Goal: Check status: Check status

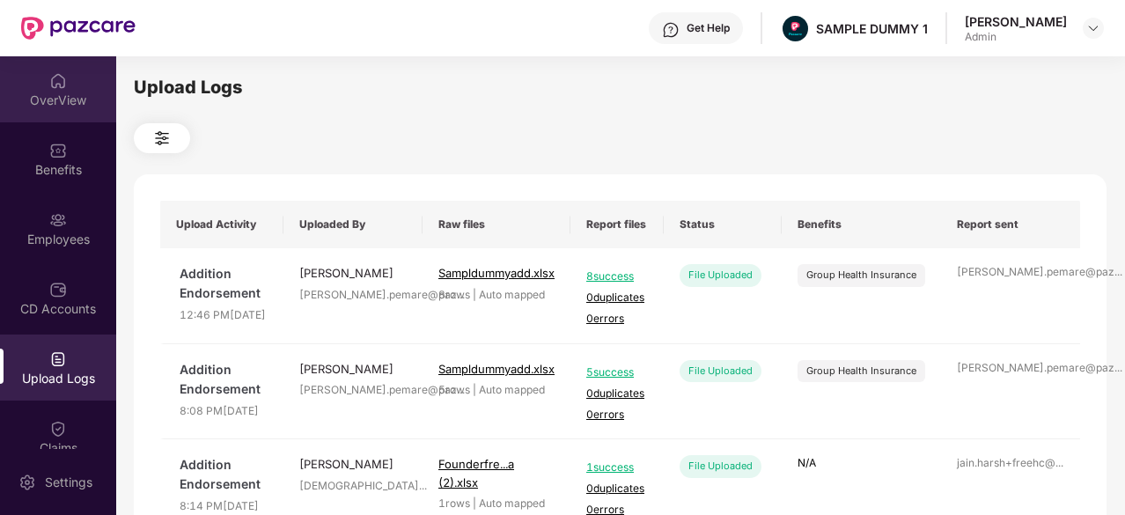
click at [77, 90] on div "OverView" at bounding box center [58, 89] width 116 height 66
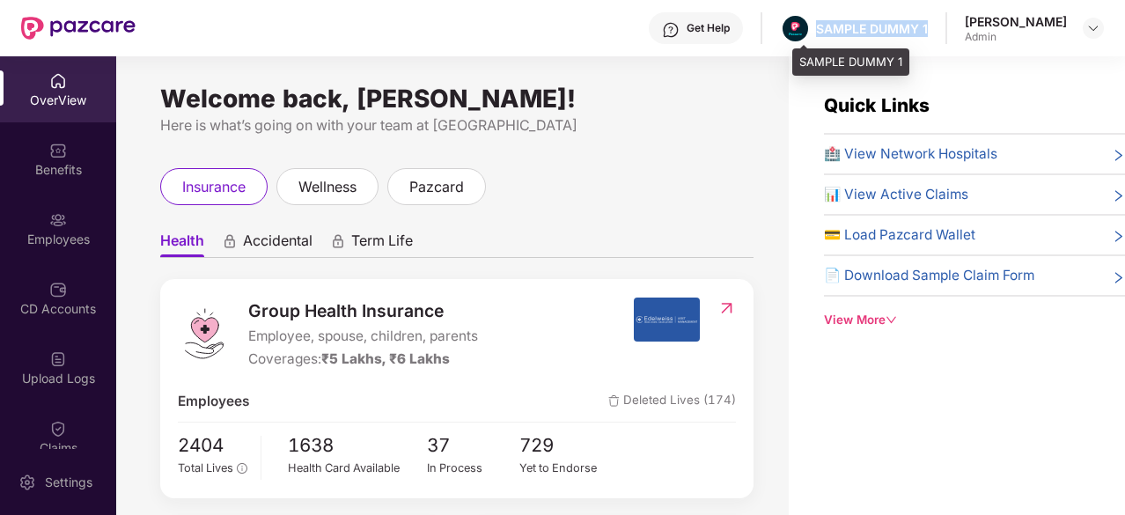
drag, startPoint x: 947, startPoint y: 27, endPoint x: 826, endPoint y: 26, distance: 121.5
click at [826, 26] on div "Get Help SAMPLE DUMMY 1 [PERSON_NAME] Admin" at bounding box center [620, 28] width 968 height 56
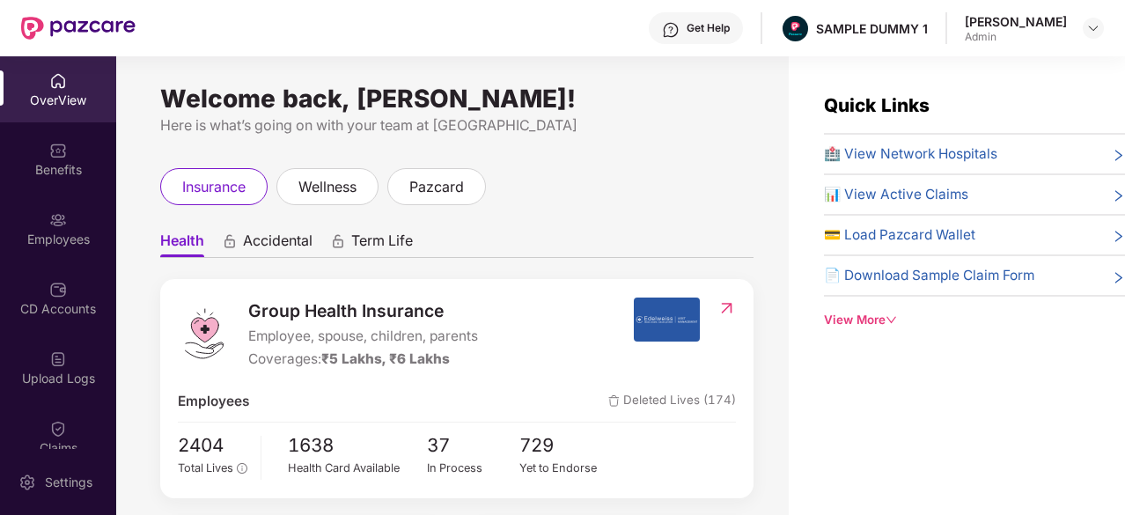
click at [716, 29] on div "Get Help" at bounding box center [707, 28] width 43 height 14
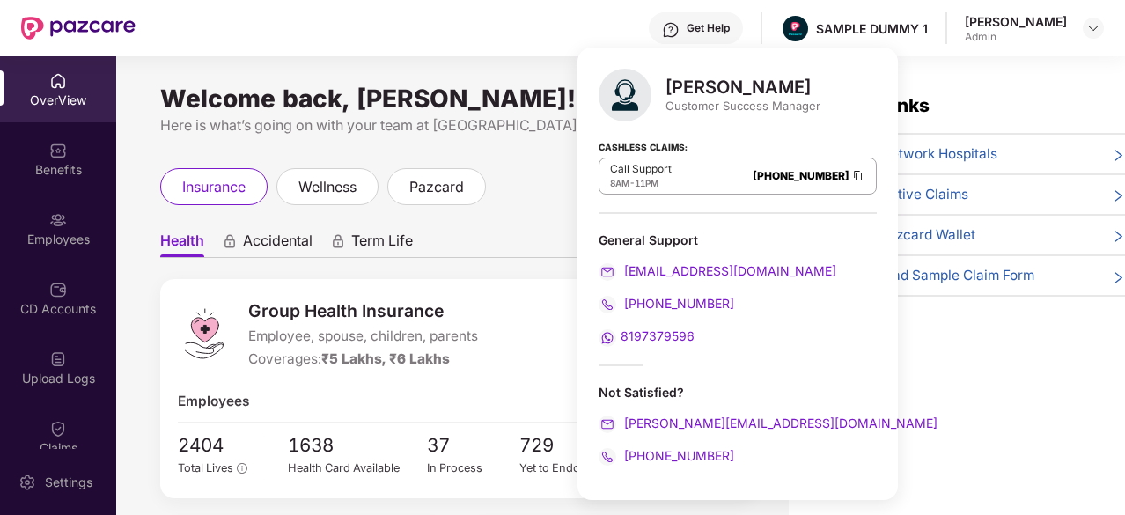
click at [681, 87] on div "[PERSON_NAME]" at bounding box center [742, 87] width 155 height 21
click at [851, 177] on img at bounding box center [858, 175] width 14 height 15
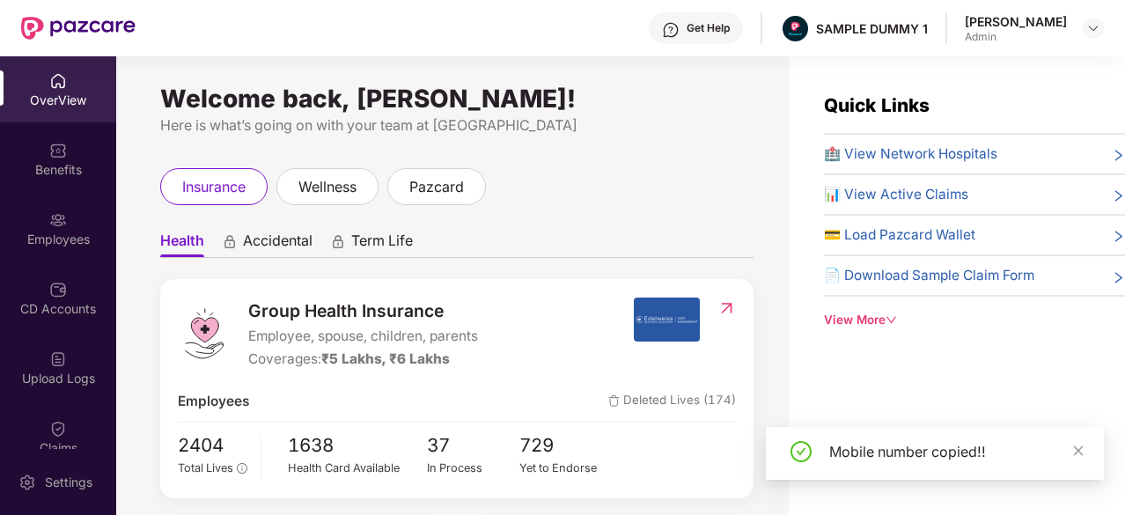
click at [495, 197] on div "insurance wellness pazcard" at bounding box center [456, 186] width 593 height 37
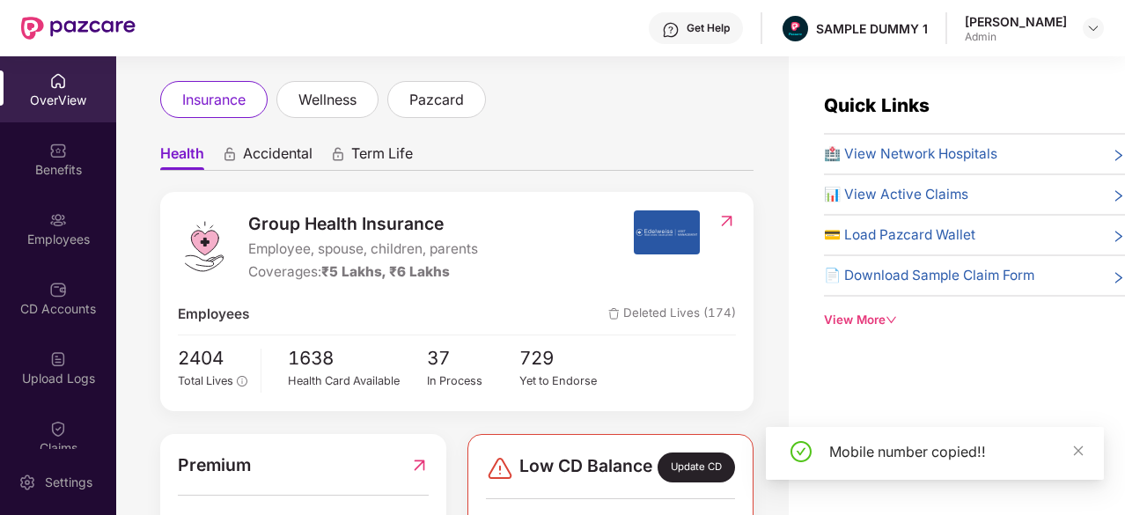
scroll to position [88, 0]
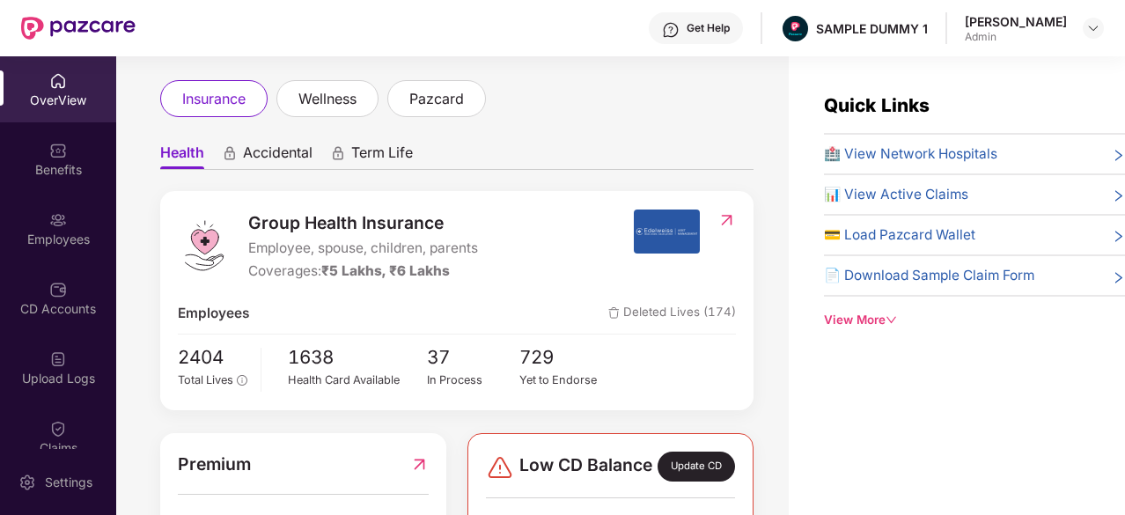
click at [474, 224] on span "Group Health Insurance" at bounding box center [363, 222] width 230 height 26
drag, startPoint x: 474, startPoint y: 224, endPoint x: 441, endPoint y: 224, distance: 33.4
click at [441, 224] on span "Group Health Insurance" at bounding box center [363, 222] width 230 height 26
click at [243, 223] on div "Group Health Insurance Employee, spouse, children, parents Coverages: ₹5 Lakhs,…" at bounding box center [405, 245] width 455 height 73
drag, startPoint x: 482, startPoint y: 251, endPoint x: 246, endPoint y: 253, distance: 235.9
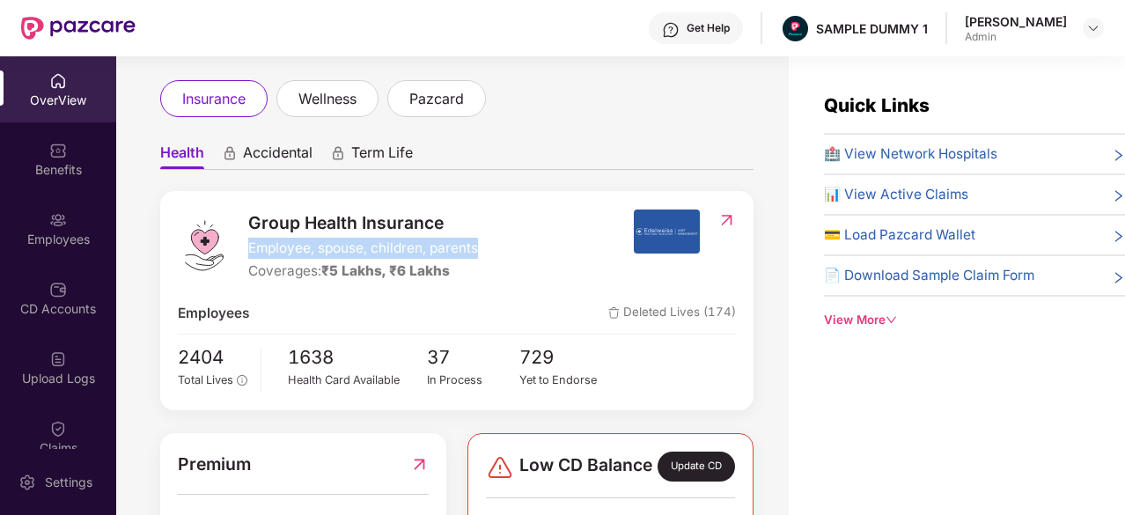
click at [246, 253] on div "Group Health Insurance Employee, spouse, children, parents Coverages: ₹5 Lakhs,…" at bounding box center [405, 245] width 455 height 73
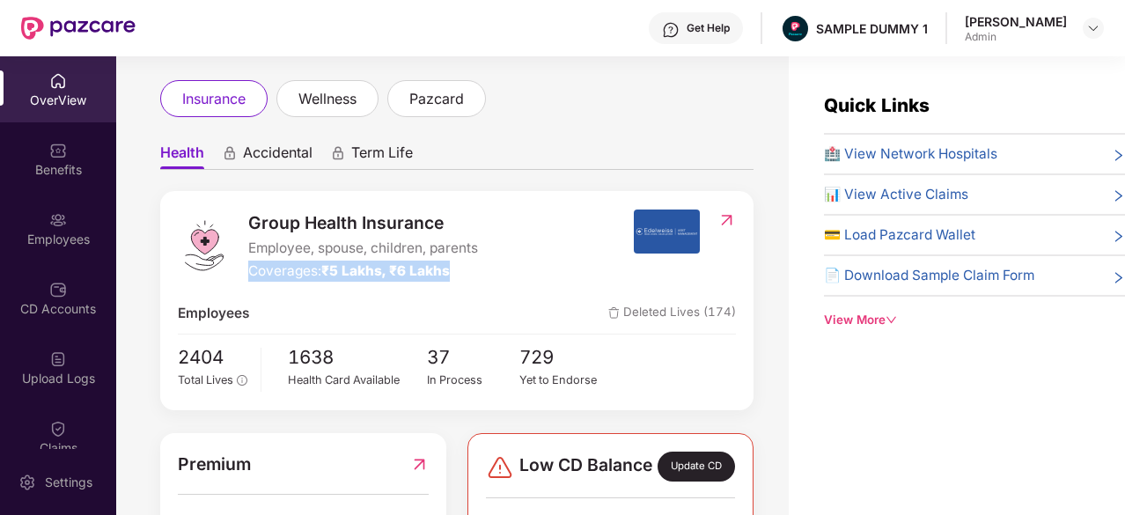
drag, startPoint x: 466, startPoint y: 270, endPoint x: 239, endPoint y: 277, distance: 227.2
click at [239, 277] on div "Group Health Insurance Employee, spouse, children, parents Coverages: ₹5 Lakhs,…" at bounding box center [405, 245] width 455 height 73
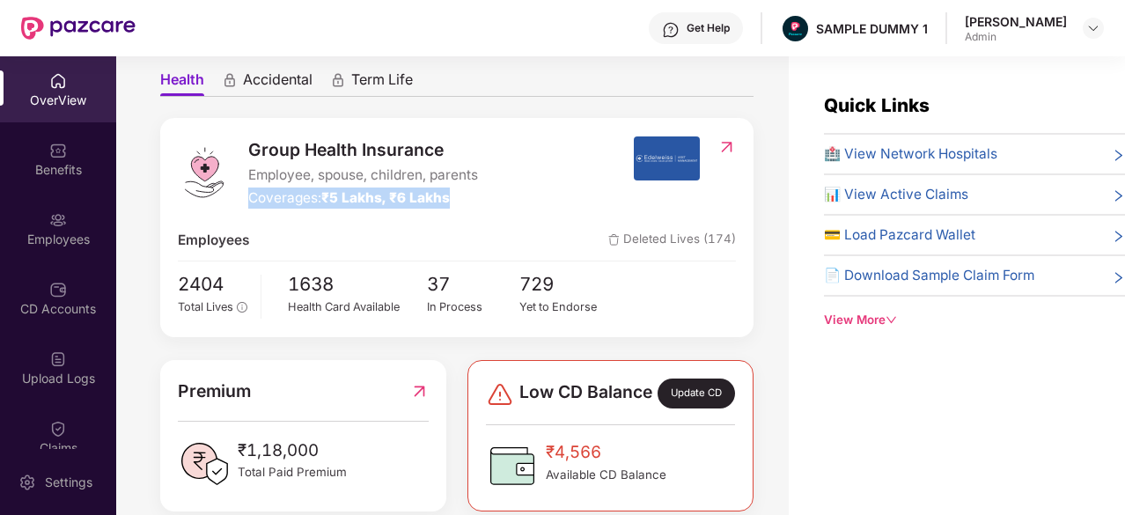
scroll to position [163, 0]
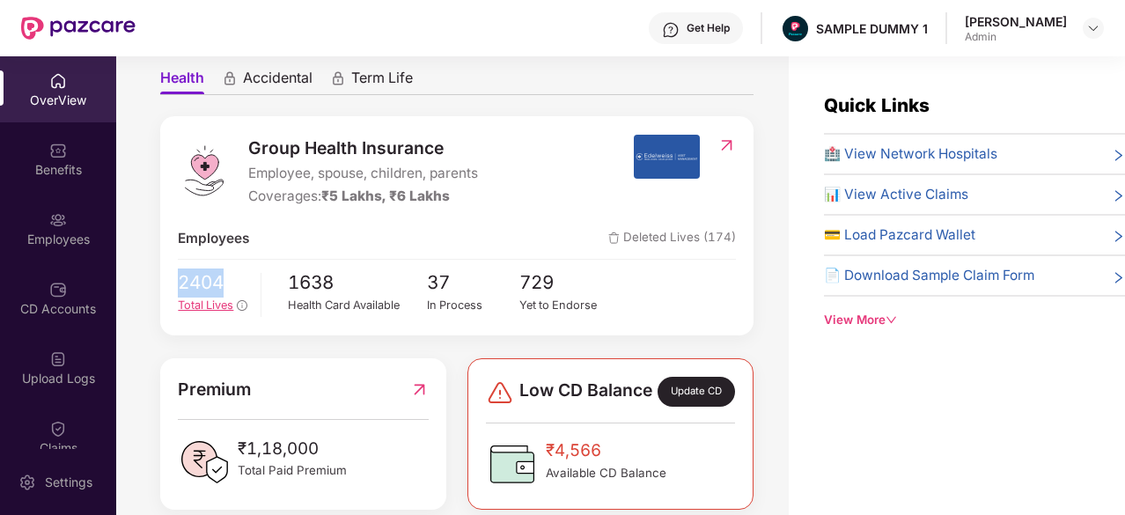
drag, startPoint x: 243, startPoint y: 293, endPoint x: 180, endPoint y: 284, distance: 64.0
click at [180, 284] on span "2404" at bounding box center [213, 282] width 70 height 29
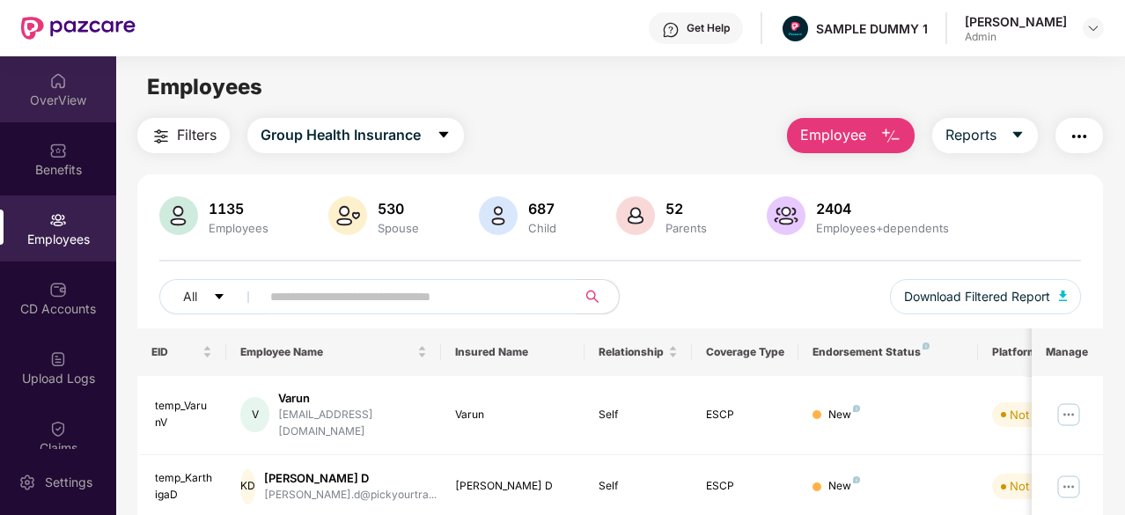
click at [65, 84] on div "OverView" at bounding box center [58, 89] width 116 height 66
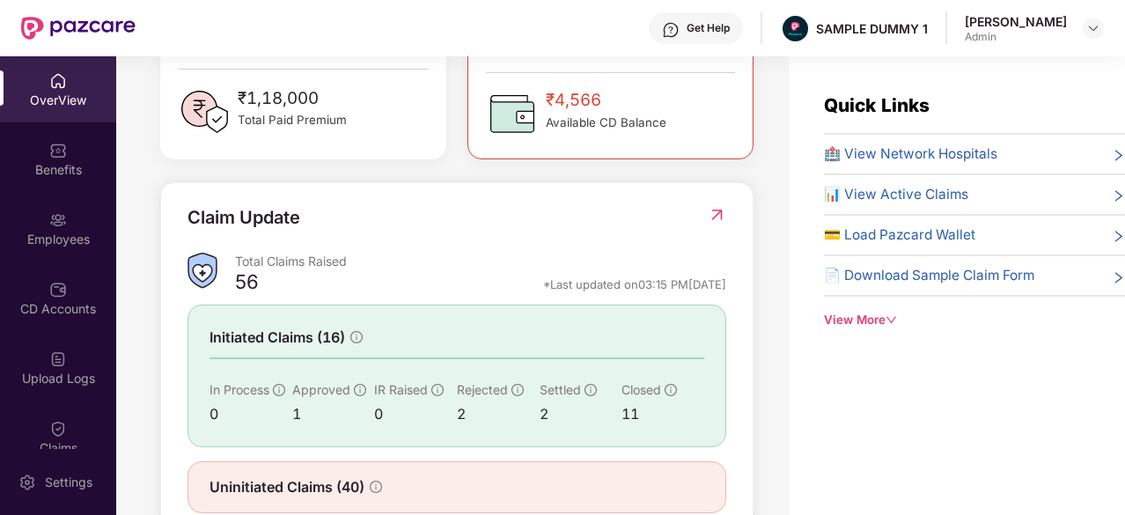
scroll to position [550, 0]
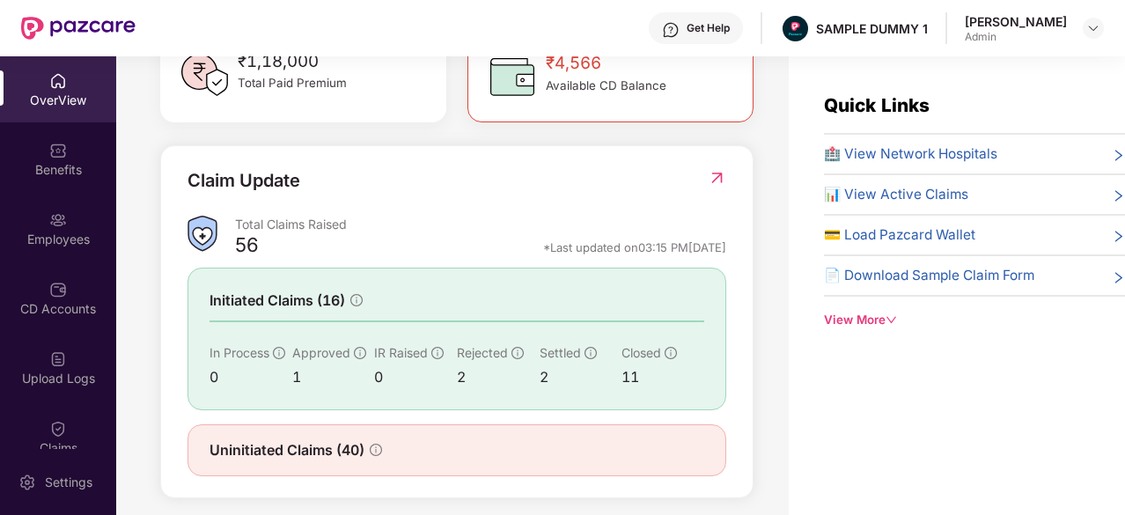
click at [359, 232] on div "Total Claims Raised" at bounding box center [480, 224] width 491 height 17
drag, startPoint x: 359, startPoint y: 237, endPoint x: 224, endPoint y: 242, distance: 135.6
click at [224, 242] on div "Total Claims Raised 56 *Last updated on 03:15 PM[DATE]" at bounding box center [456, 239] width 539 height 47
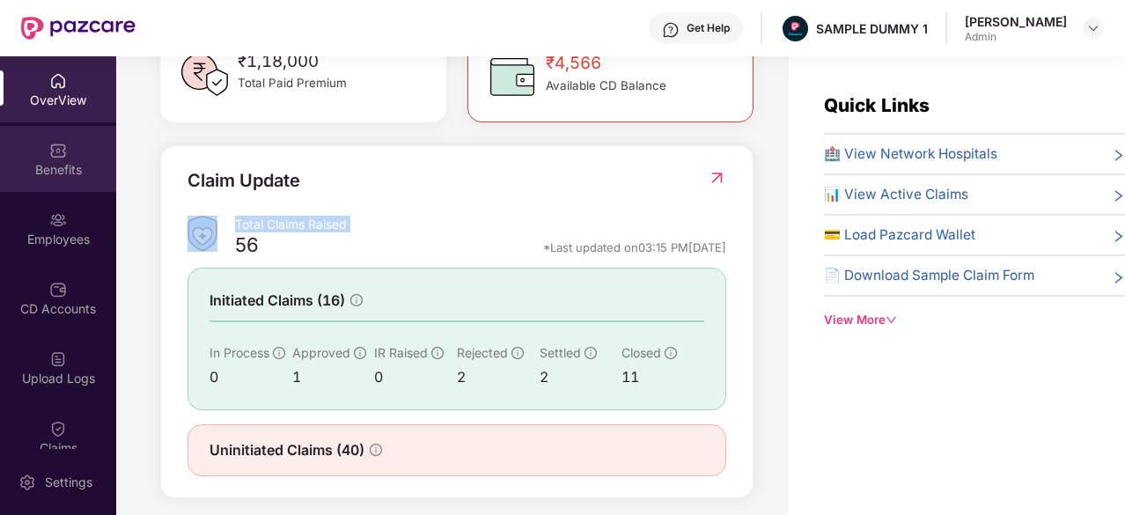
click at [56, 146] on img at bounding box center [58, 151] width 18 height 18
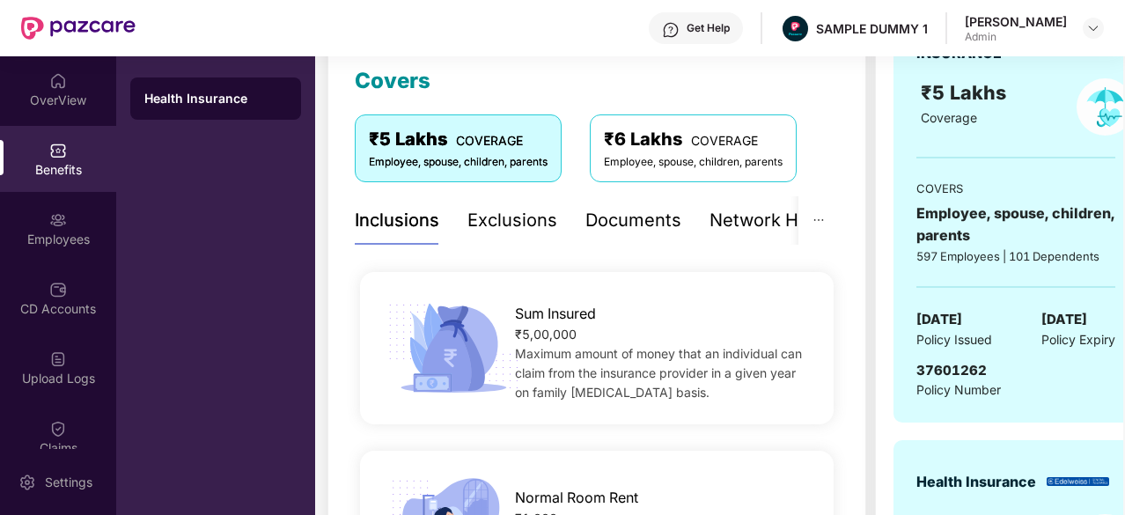
scroll to position [247, 0]
click at [521, 231] on div "Exclusions" at bounding box center [512, 221] width 90 height 27
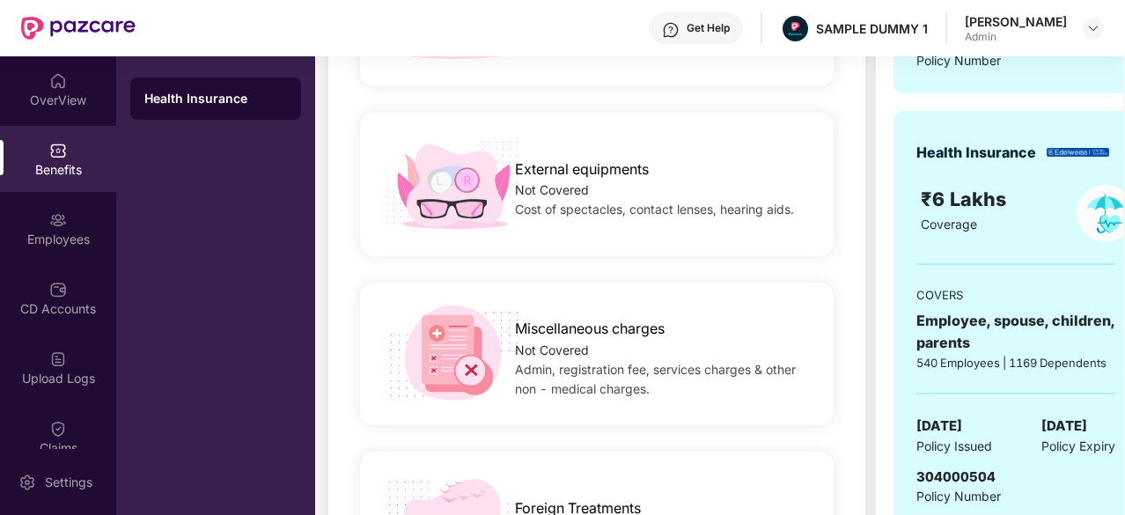
scroll to position [128, 0]
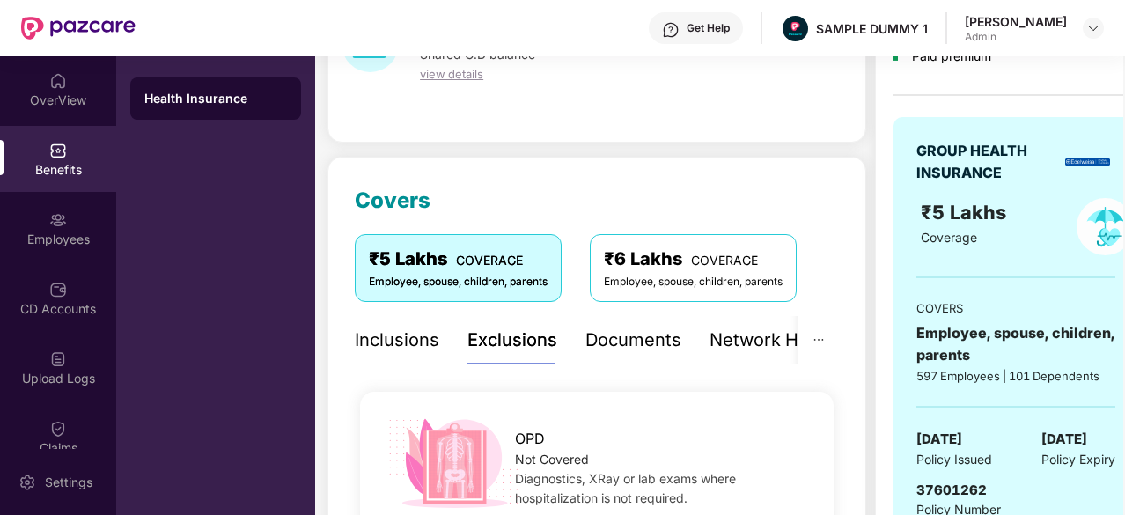
click at [617, 334] on div "Documents" at bounding box center [633, 340] width 96 height 27
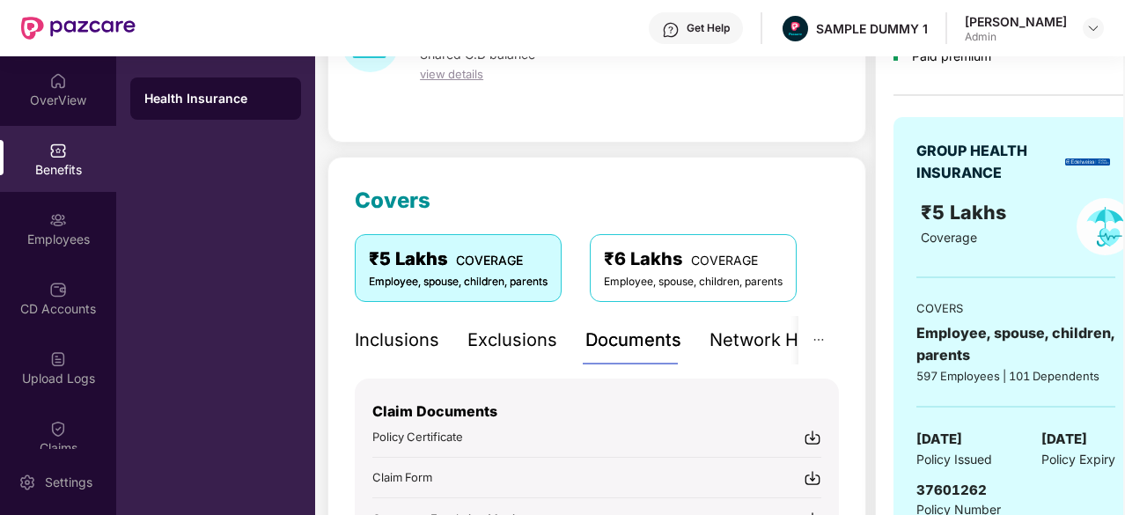
scroll to position [213, 0]
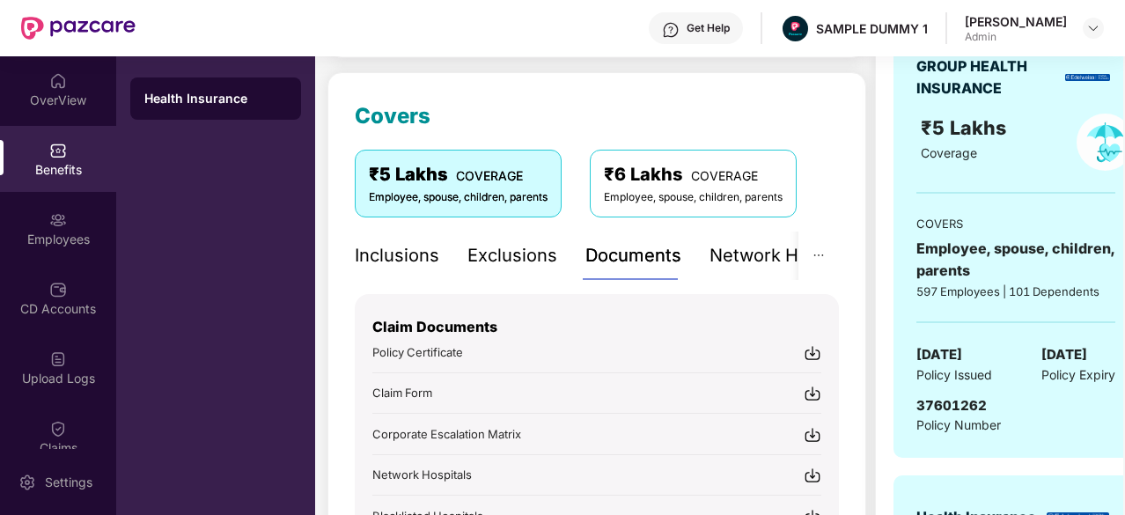
click at [814, 357] on img at bounding box center [813, 353] width 18 height 18
click at [753, 253] on div "Network Hospitals" at bounding box center [727, 255] width 154 height 27
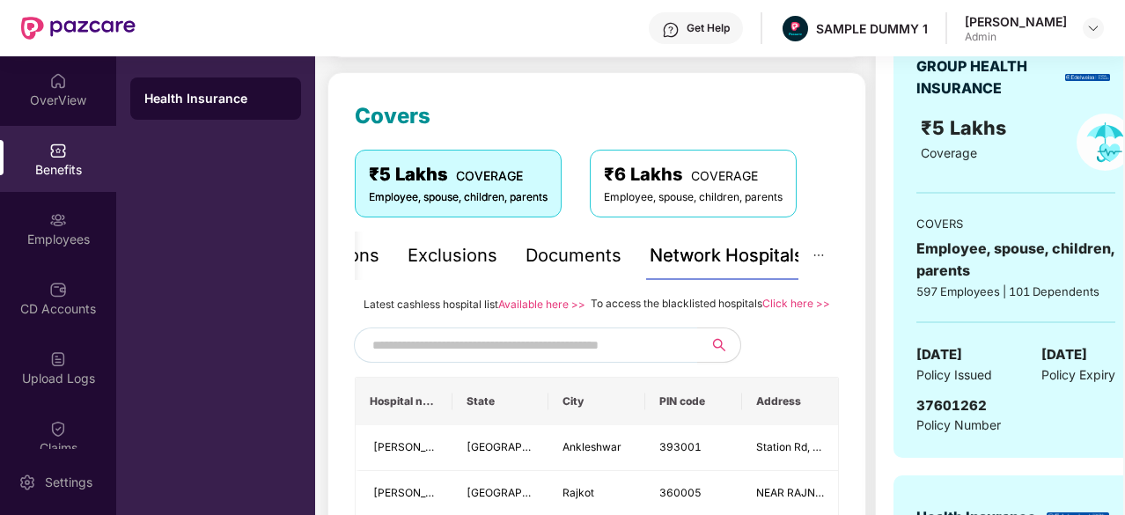
click at [525, 358] on input "text" at bounding box center [522, 345] width 301 height 26
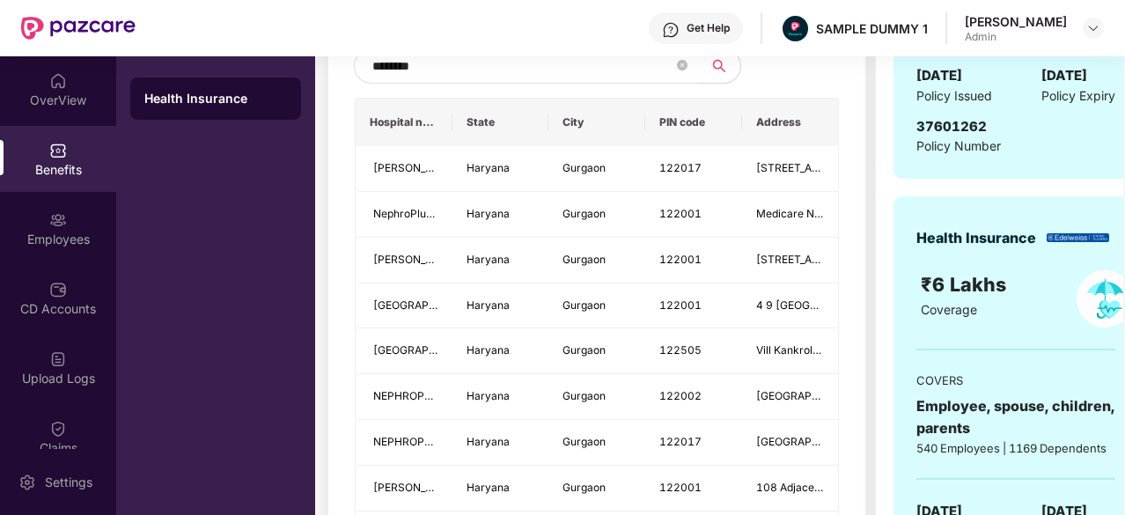
scroll to position [337, 0]
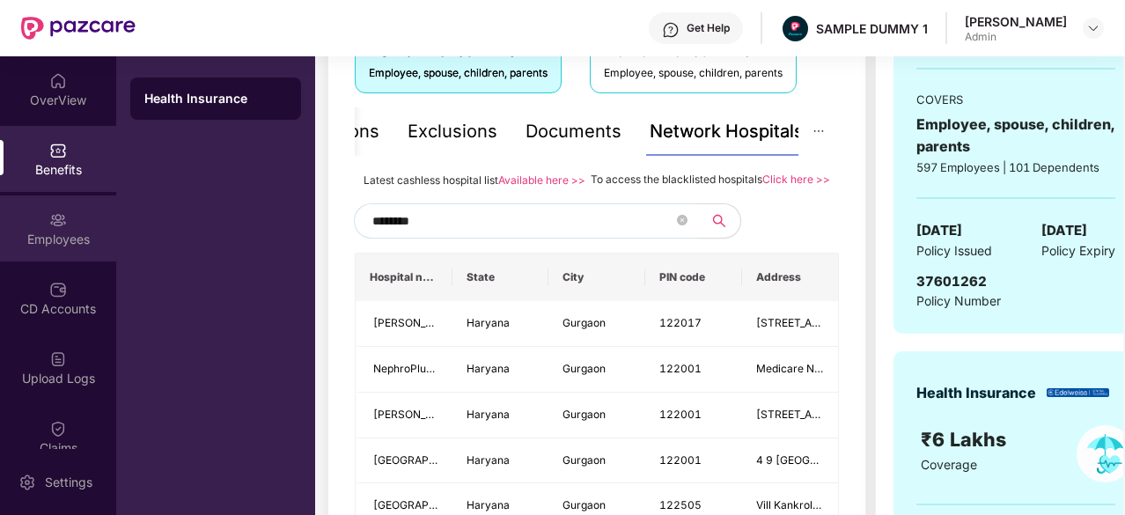
type input "********"
click at [91, 237] on div "Employees" at bounding box center [58, 240] width 116 height 18
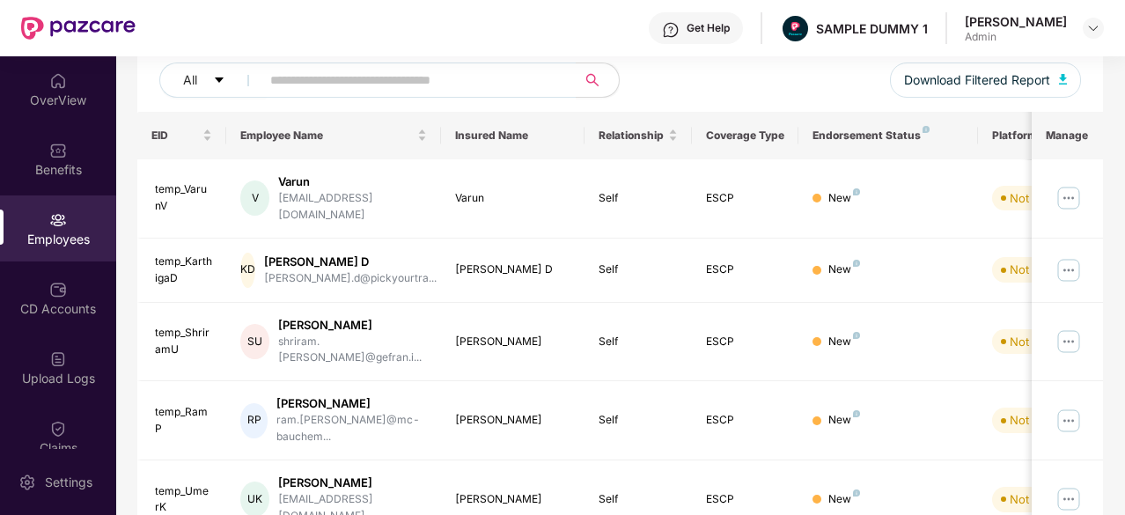
scroll to position [0, 0]
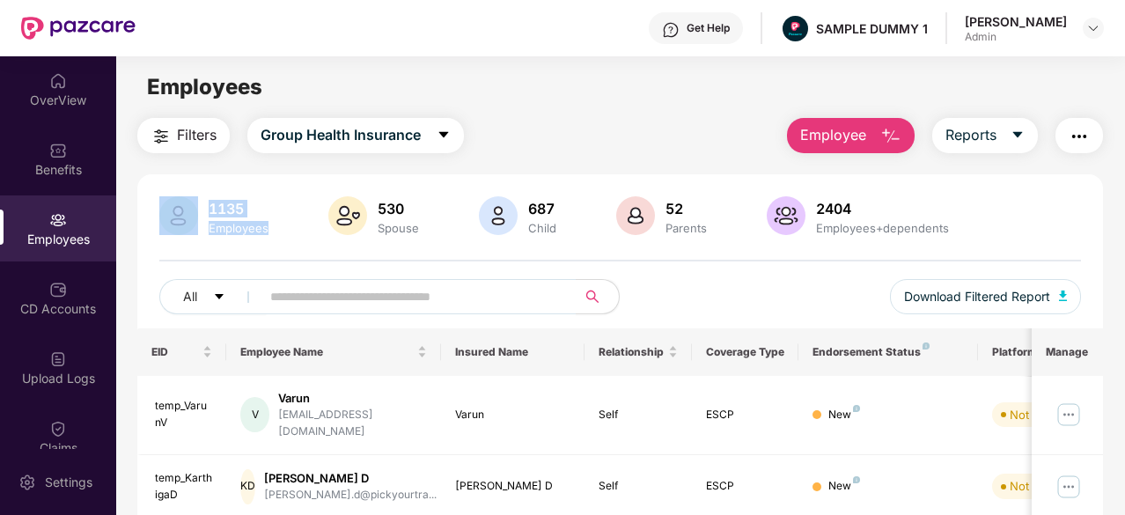
drag, startPoint x: 287, startPoint y: 225, endPoint x: 197, endPoint y: 202, distance: 92.9
click at [197, 202] on div "1135 Employees 530 Spouse 687 Child [DEMOGRAPHIC_DATA] Parents 2404 Employees+d…" at bounding box center [619, 217] width 921 height 42
click at [197, 202] on img at bounding box center [178, 215] width 39 height 39
click at [870, 131] on button "Employee" at bounding box center [851, 135] width 128 height 35
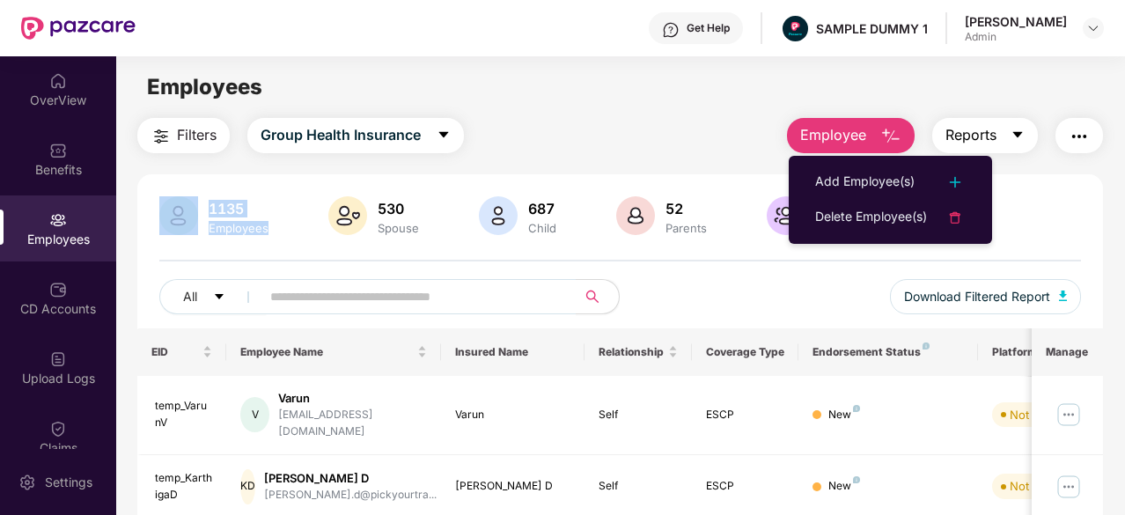
click at [1009, 140] on button "Reports" at bounding box center [985, 135] width 106 height 35
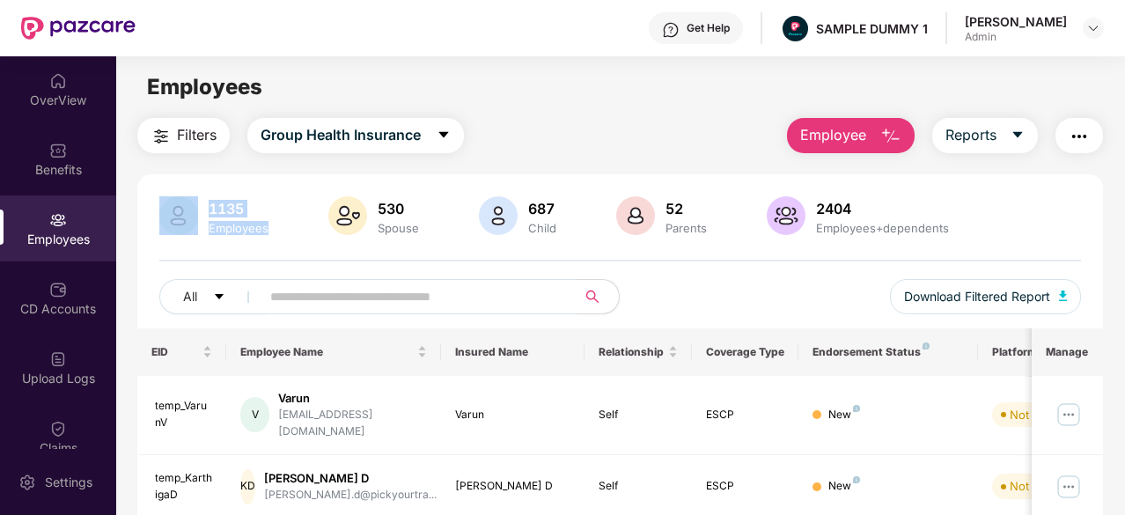
click at [1092, 136] on button "button" at bounding box center [1079, 135] width 48 height 35
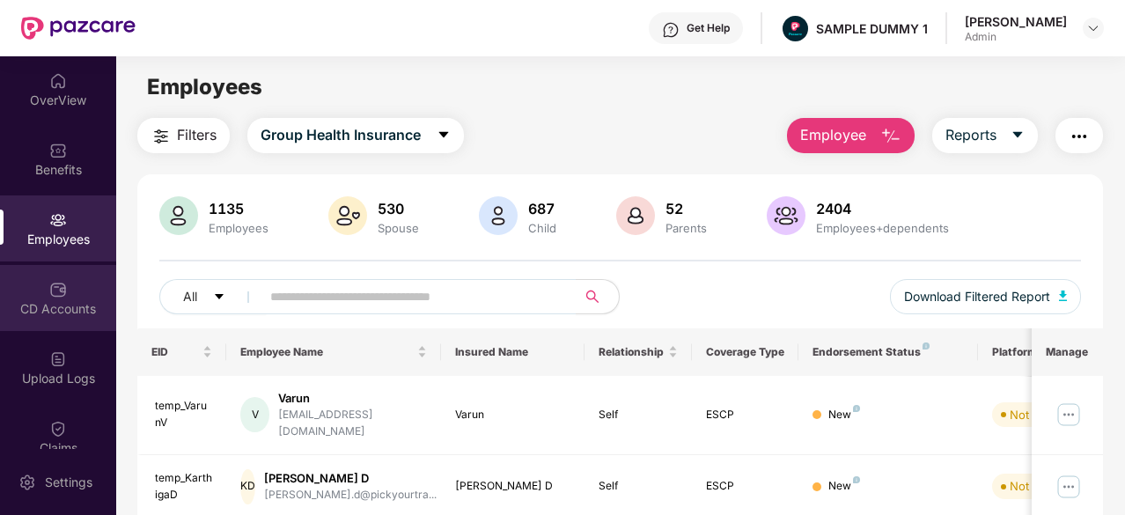
click at [38, 292] on div "CD Accounts" at bounding box center [58, 298] width 116 height 66
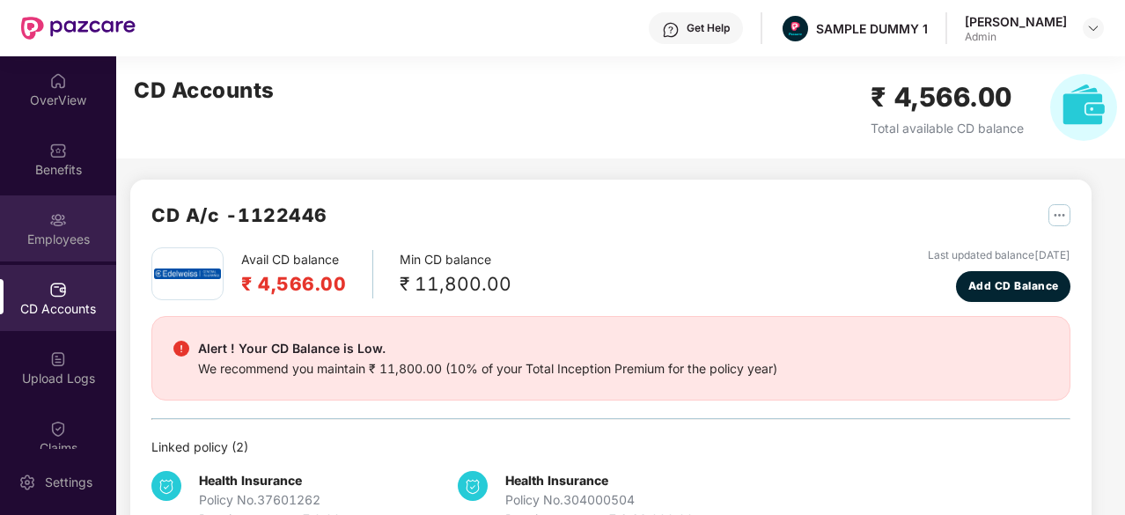
click at [29, 233] on div "Employees" at bounding box center [58, 240] width 116 height 18
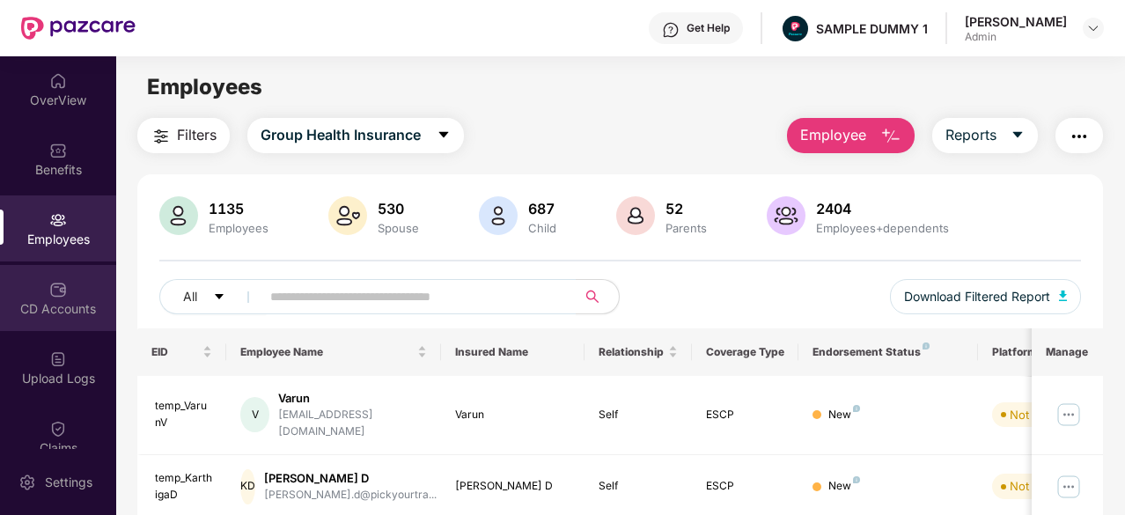
click at [35, 296] on div "CD Accounts" at bounding box center [58, 298] width 116 height 66
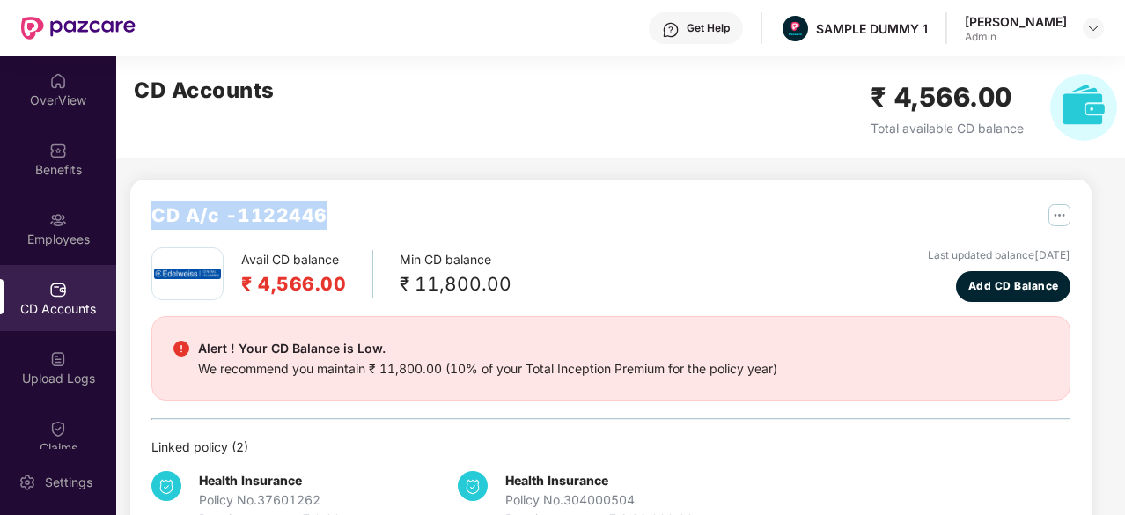
drag, startPoint x: 343, startPoint y: 214, endPoint x: 150, endPoint y: 207, distance: 193.7
click at [150, 207] on div "CD A/c - 1122446 Avail CD balance ₹ 4,566.00 Min CD balance ₹ 11,800.00 Last up…" at bounding box center [610, 365] width 961 height 371
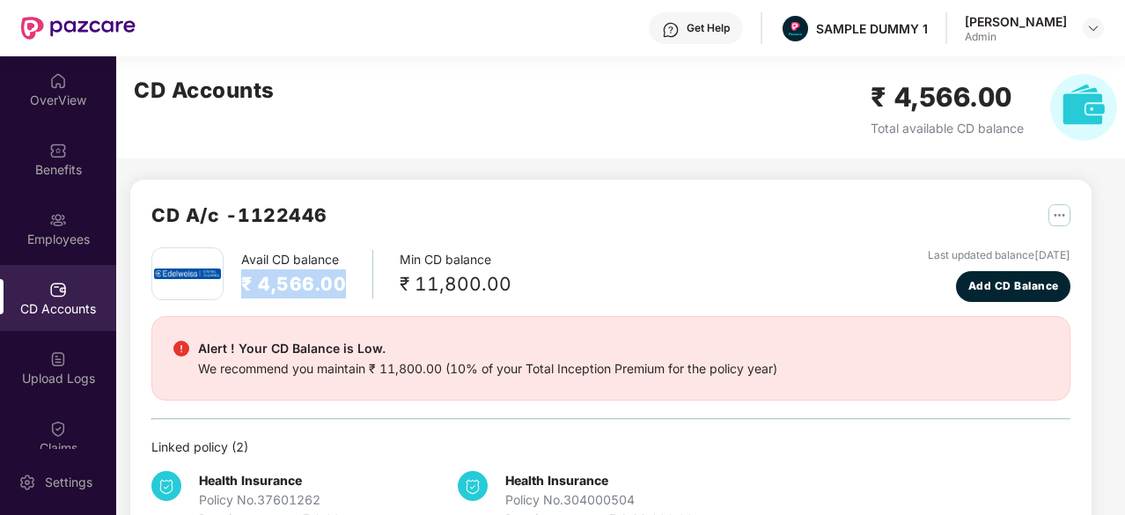
drag, startPoint x: 357, startPoint y: 290, endPoint x: 239, endPoint y: 283, distance: 118.1
click at [239, 283] on div "Avail CD balance ₹ 4,566.00 Min CD balance ₹ 11,800.00" at bounding box center [331, 273] width 360 height 53
drag, startPoint x: 507, startPoint y: 281, endPoint x: 386, endPoint y: 283, distance: 120.6
click at [386, 283] on div "Avail CD balance ₹ 4,566.00 Min CD balance ₹ 11,800.00 Last updated balance [DA…" at bounding box center [610, 274] width 919 height 55
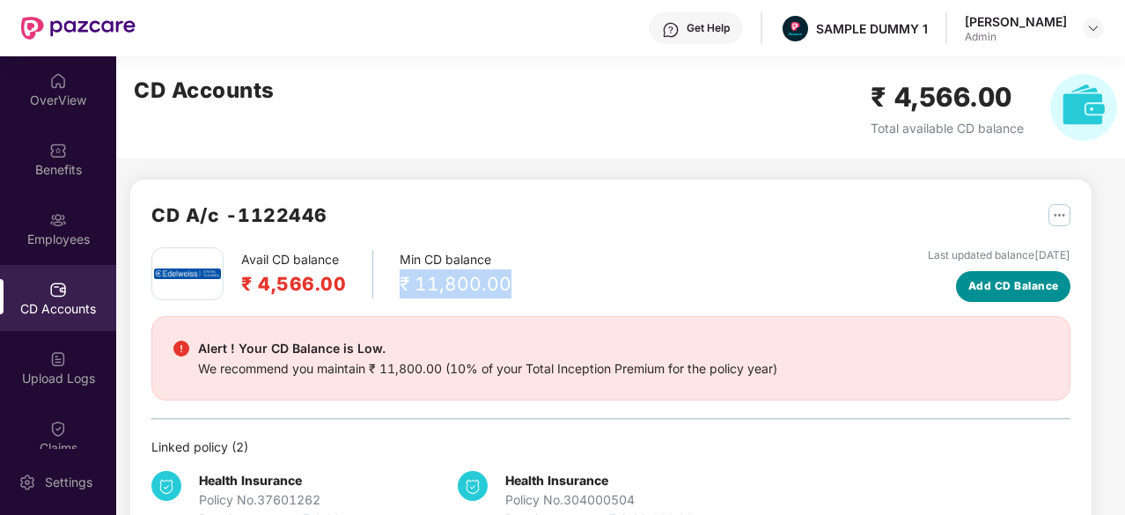
click at [1026, 290] on span "Add CD Balance" at bounding box center [1013, 286] width 91 height 17
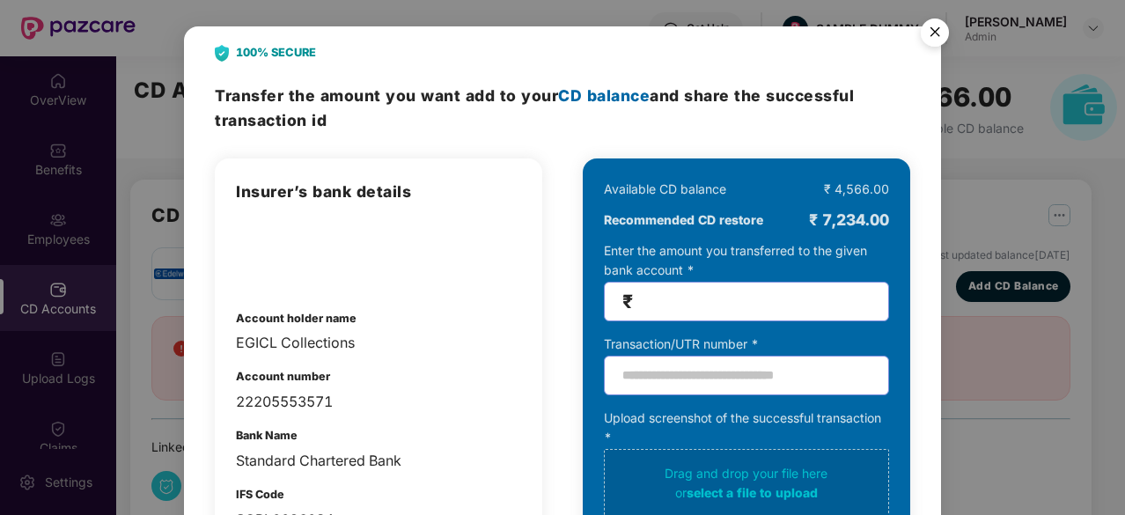
scroll to position [93, 0]
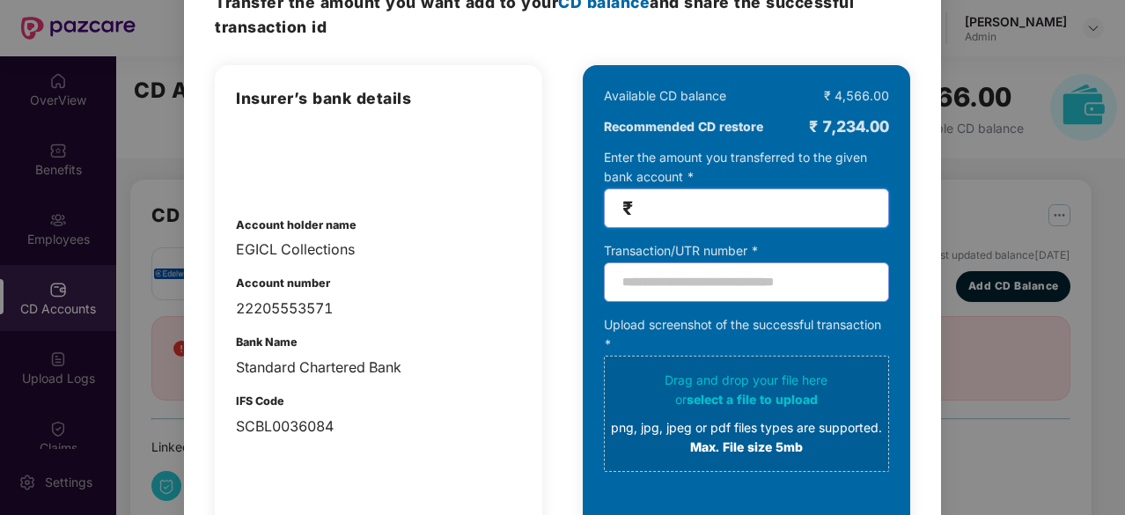
click at [694, 207] on input "number" at bounding box center [753, 208] width 234 height 20
click at [676, 274] on input "text" at bounding box center [746, 282] width 285 height 40
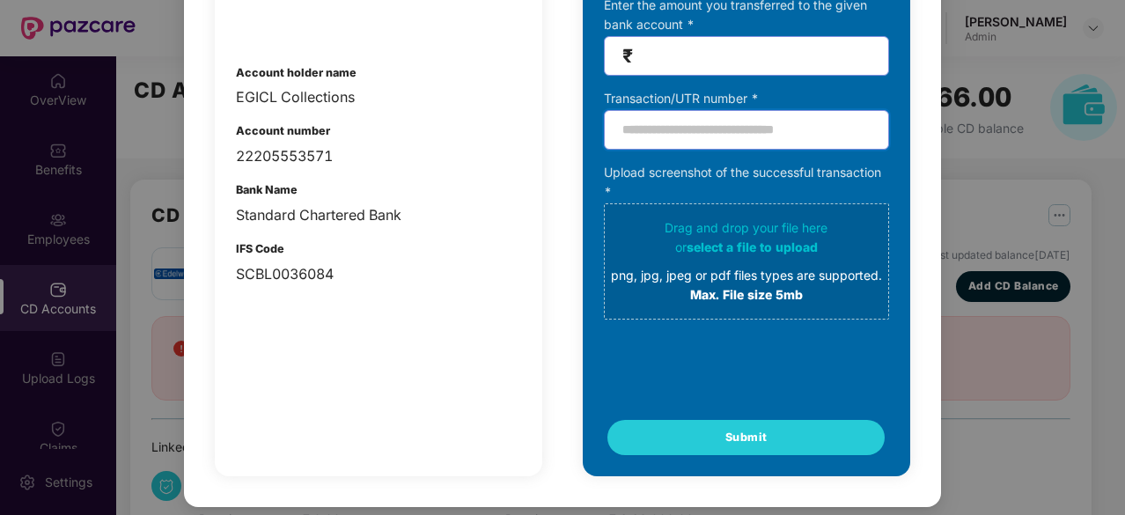
scroll to position [0, 0]
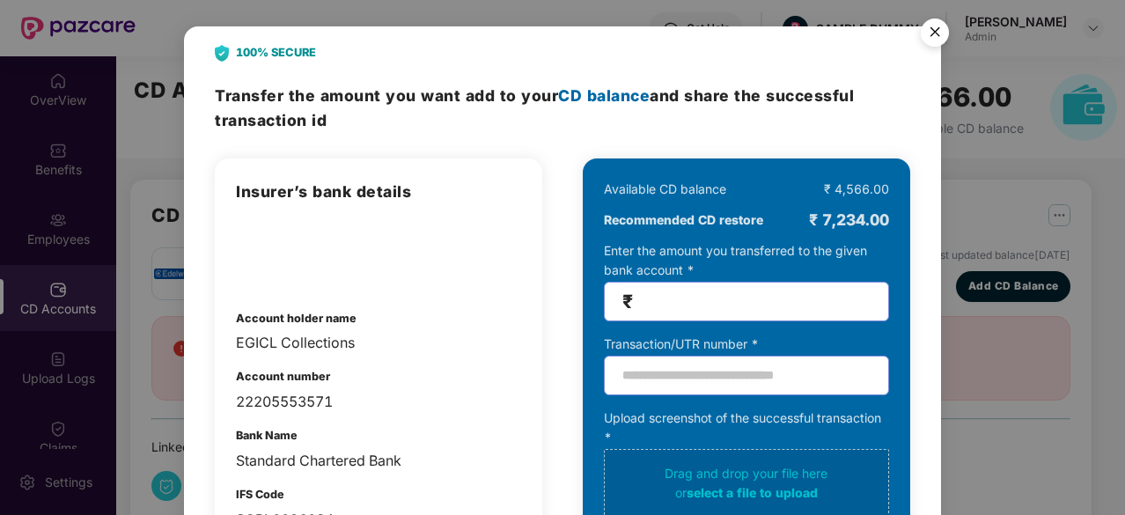
click at [937, 27] on img "Close" at bounding box center [934, 35] width 49 height 49
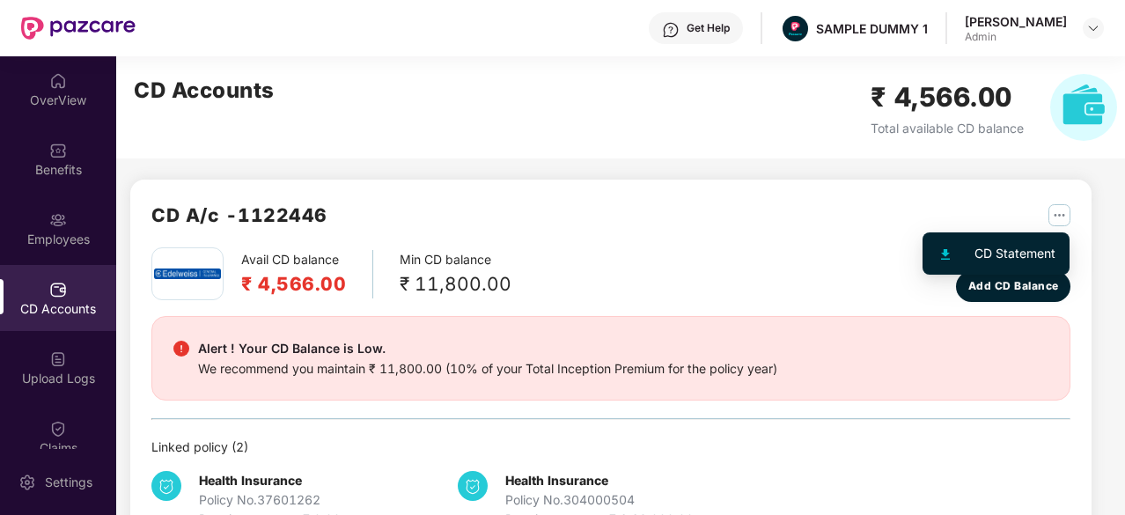
click at [1057, 224] on img "button" at bounding box center [1059, 215] width 22 height 22
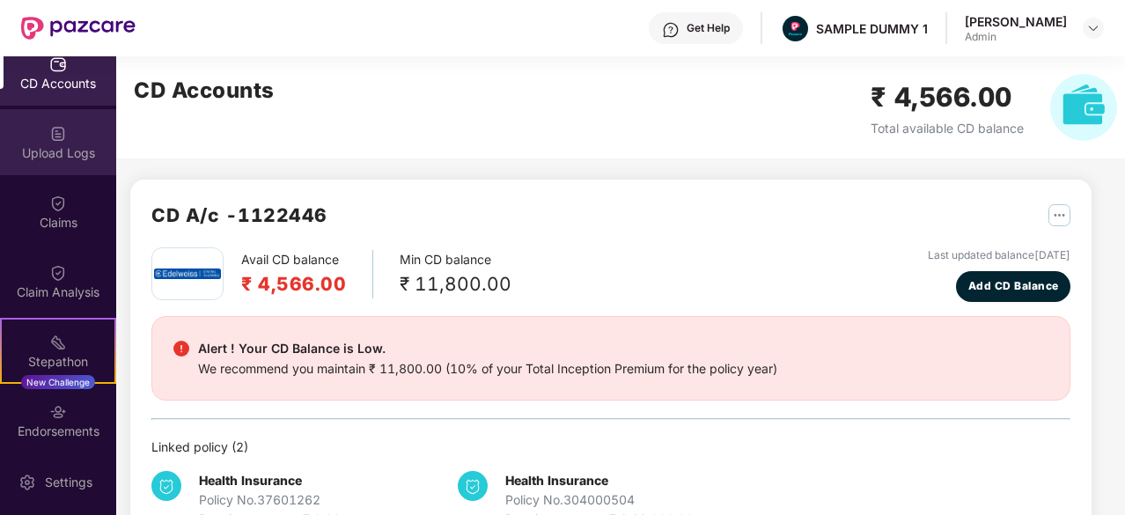
scroll to position [359, 0]
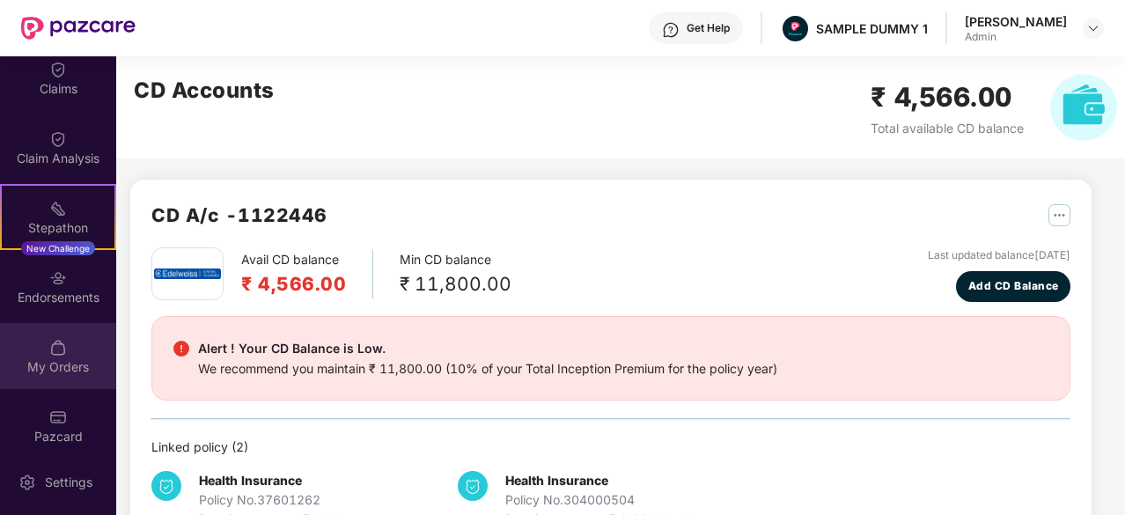
click at [67, 378] on div "My Orders" at bounding box center [58, 356] width 116 height 66
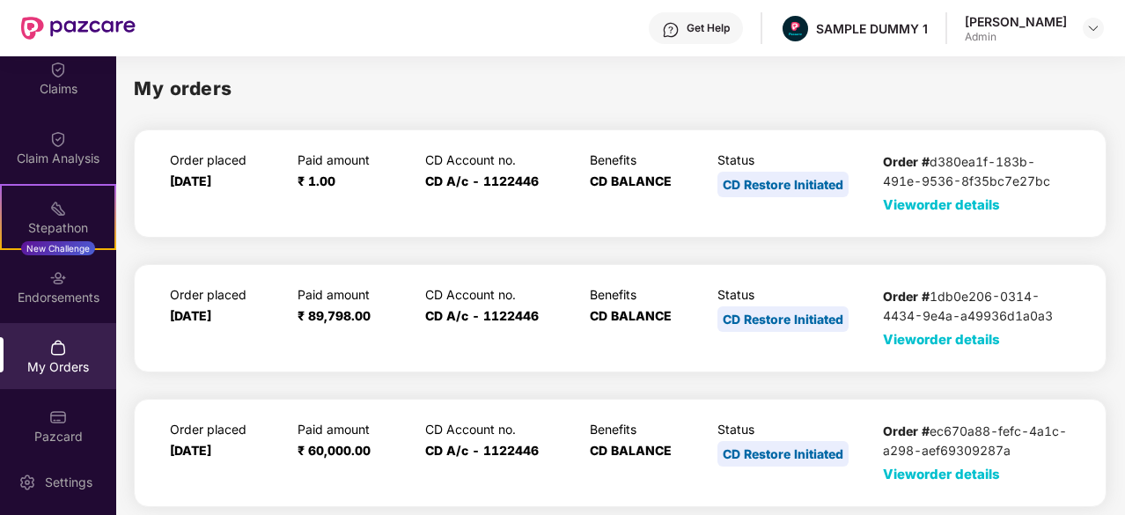
click at [920, 207] on span "View order details" at bounding box center [941, 204] width 117 height 17
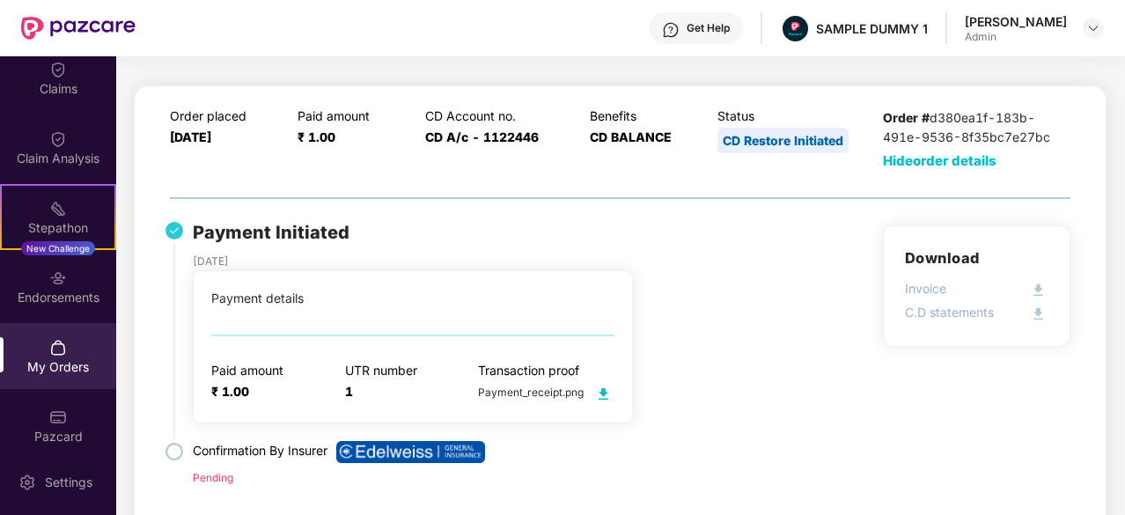
scroll to position [0, 0]
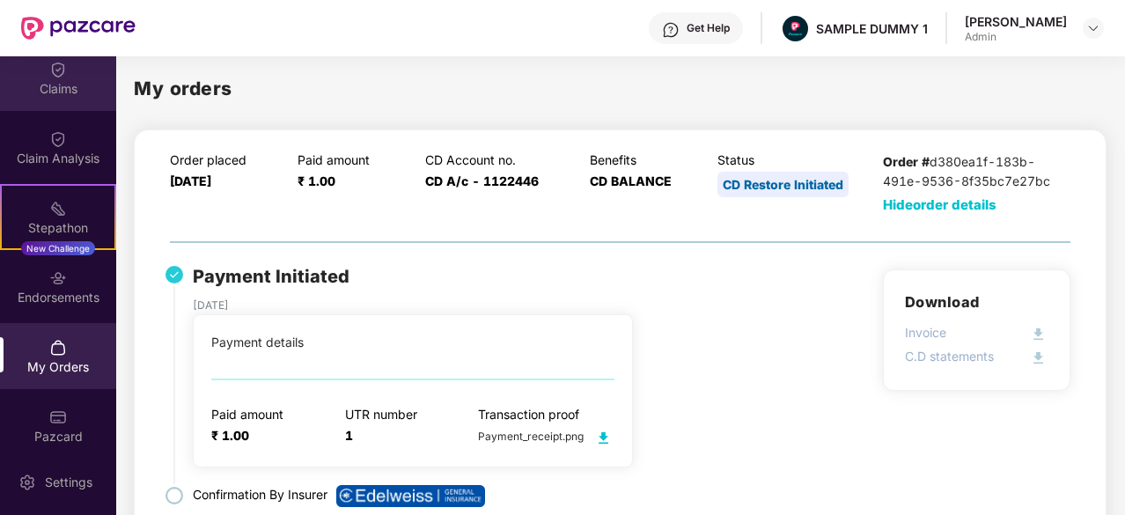
click at [41, 78] on div "Claims" at bounding box center [58, 78] width 116 height 66
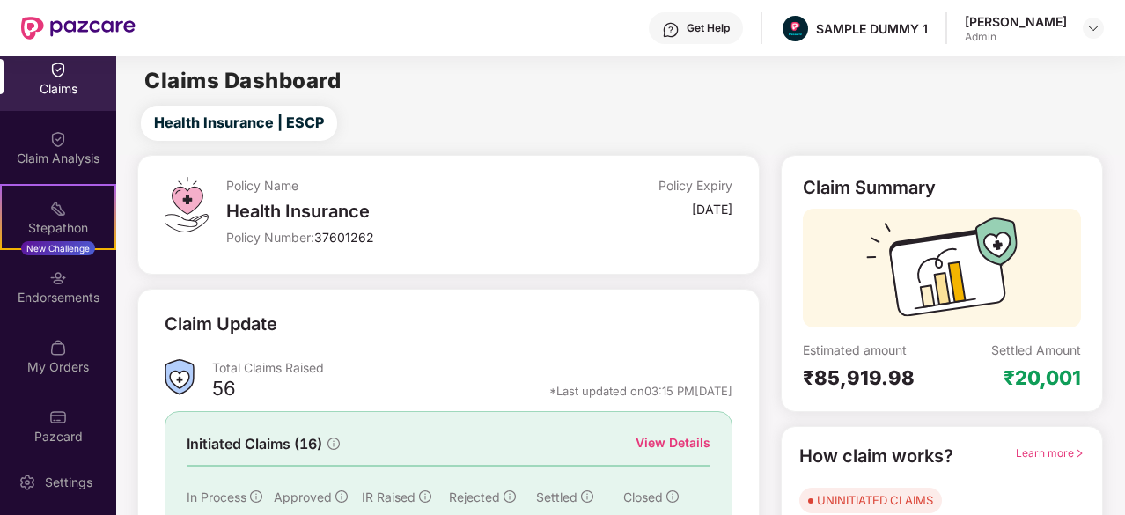
scroll to position [172, 0]
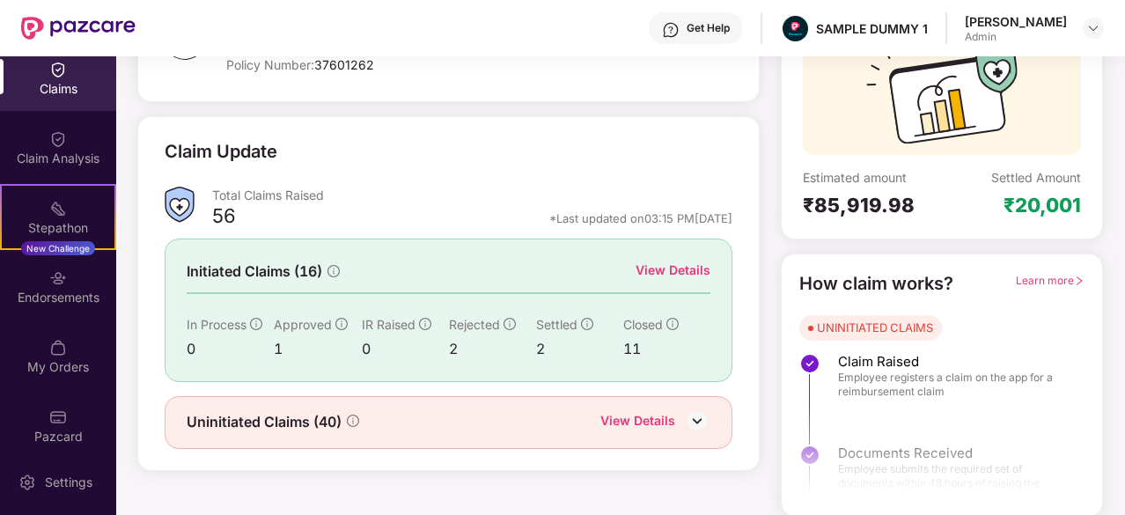
click at [674, 269] on div "View Details" at bounding box center [672, 270] width 75 height 19
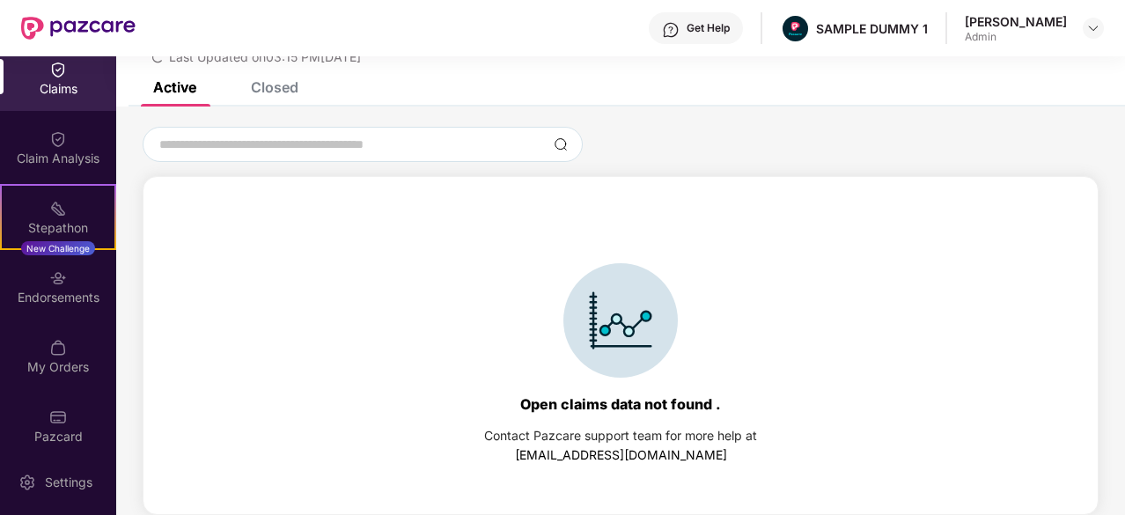
scroll to position [76, 0]
click at [269, 86] on div "Closed" at bounding box center [275, 87] width 48 height 18
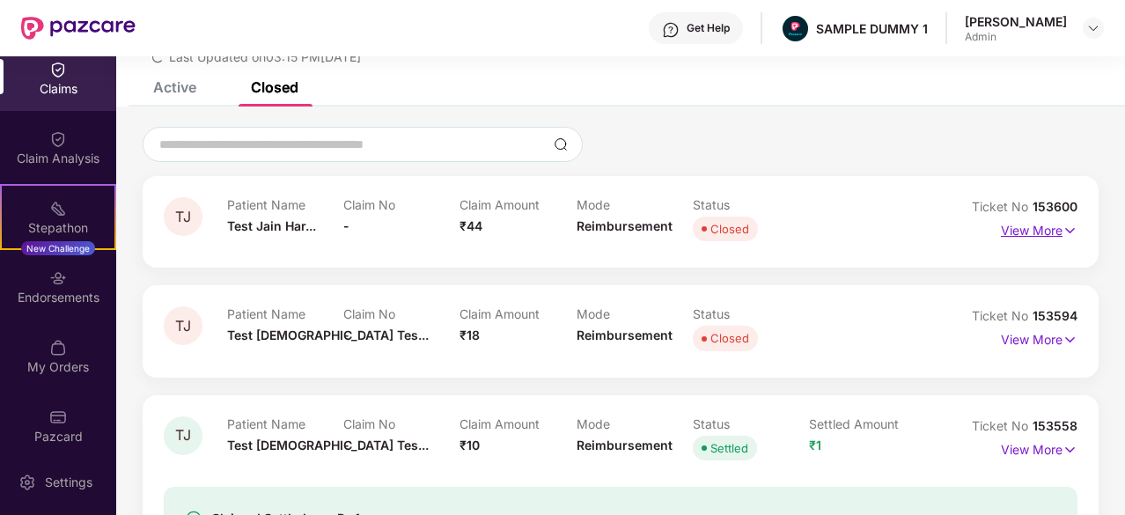
click at [1010, 237] on p "View More" at bounding box center [1039, 229] width 77 height 24
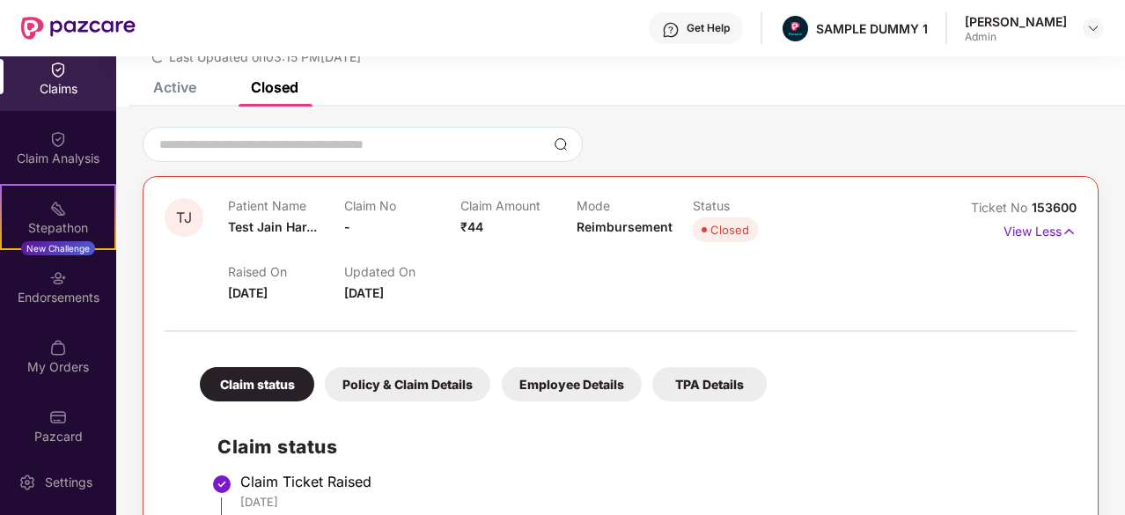
scroll to position [324, 0]
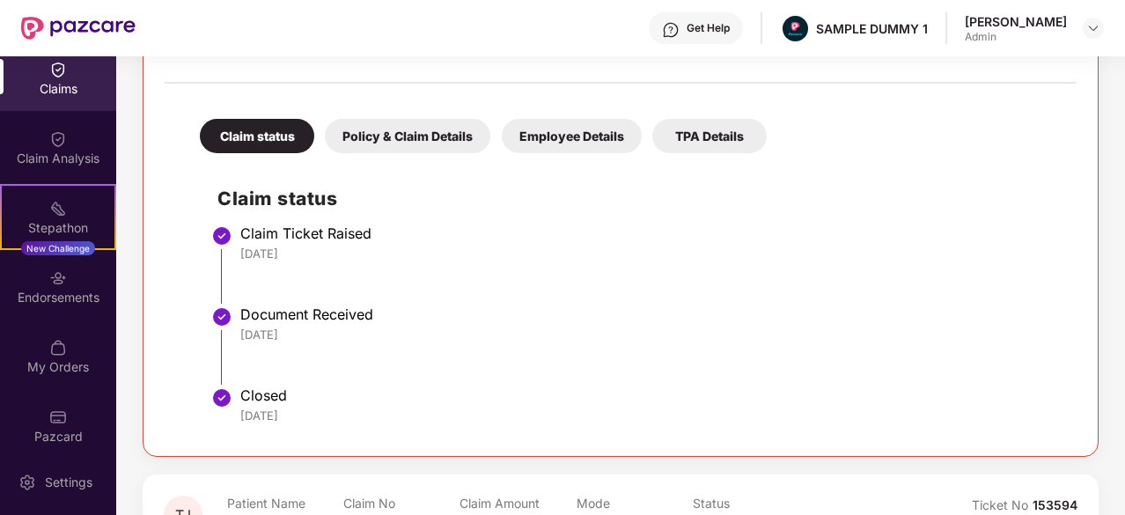
click at [446, 139] on div "Policy & Claim Details" at bounding box center [407, 136] width 165 height 34
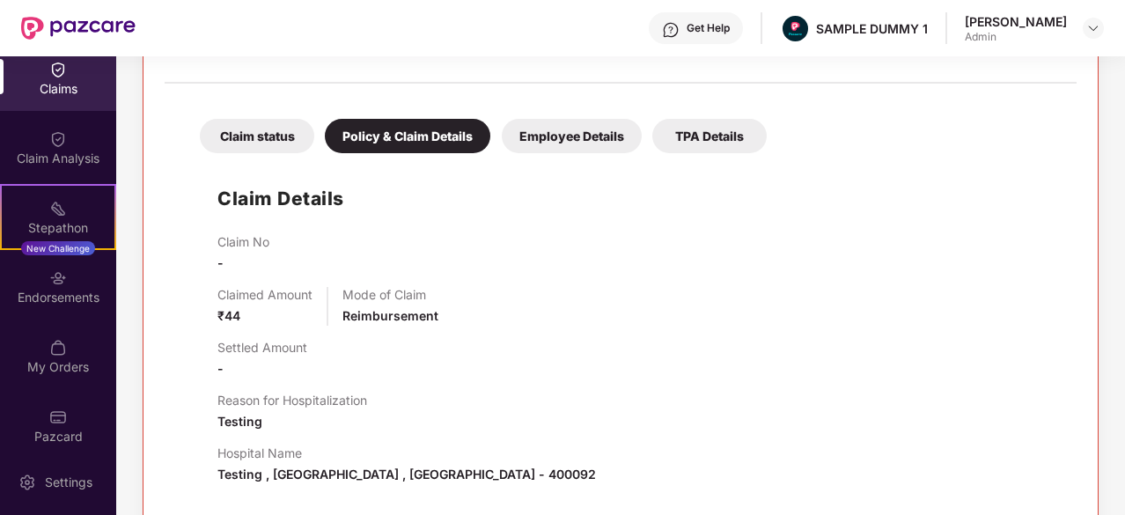
scroll to position [370, 0]
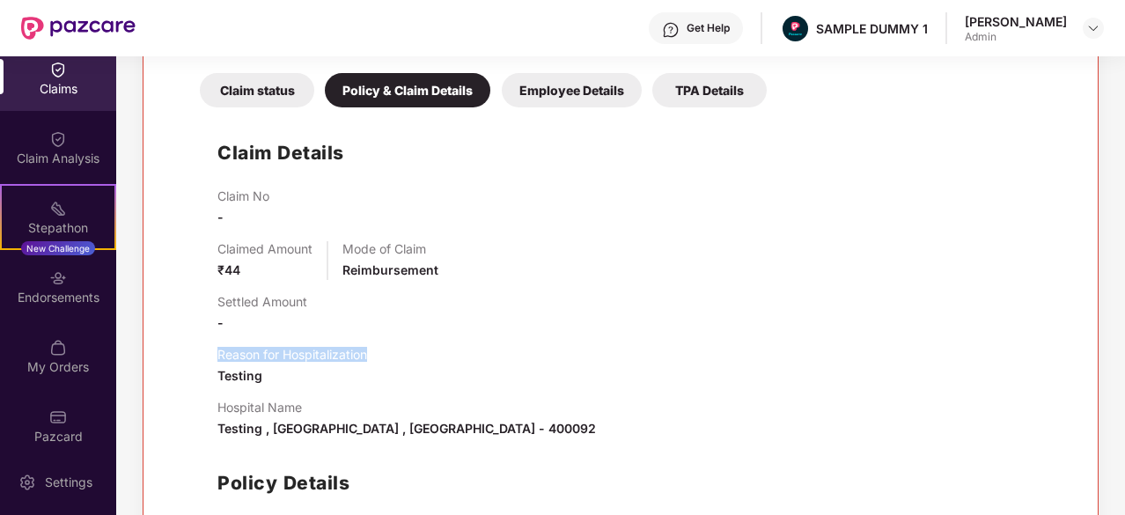
drag, startPoint x: 380, startPoint y: 355, endPoint x: 202, endPoint y: 351, distance: 177.8
click at [202, 351] on div "Claim Details Claim No - Claimed Amount ₹44 Mode of Claim Reimbursement Settled…" at bounding box center [620, 370] width 877 height 508
drag, startPoint x: 306, startPoint y: 411, endPoint x: 197, endPoint y: 404, distance: 109.4
click at [197, 404] on div "Claim Details Claim No - Claimed Amount ₹44 Mode of Claim Reimbursement Settled…" at bounding box center [620, 370] width 877 height 508
click at [558, 92] on div "Employee Details" at bounding box center [572, 90] width 140 height 34
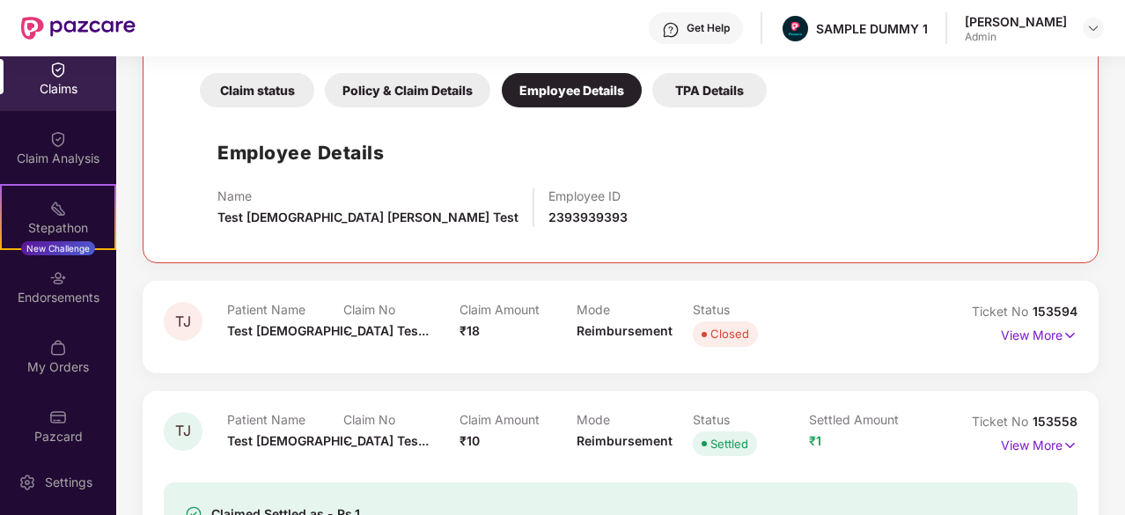
click at [695, 84] on div "TPA Details" at bounding box center [709, 90] width 114 height 34
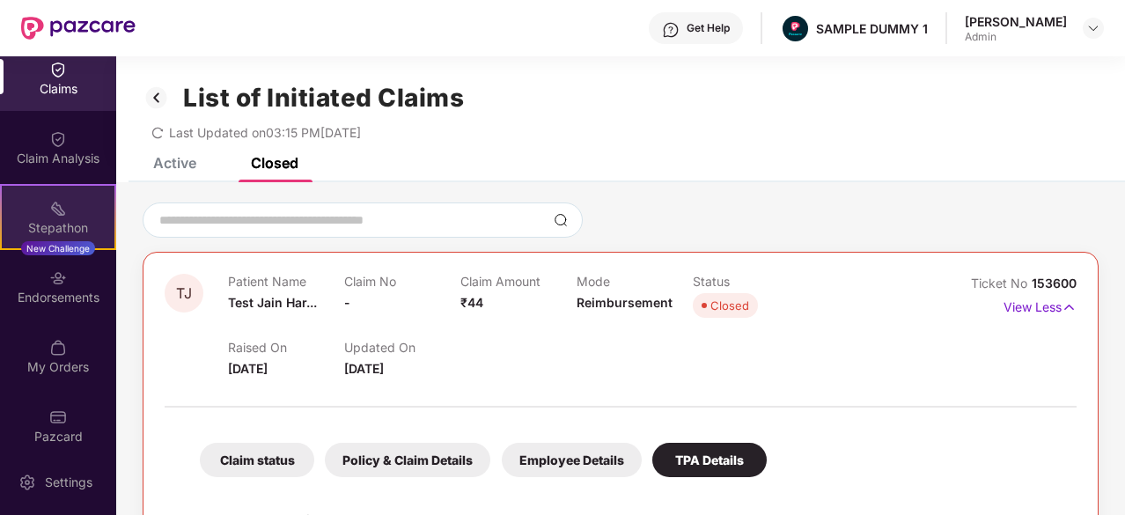
scroll to position [246, 0]
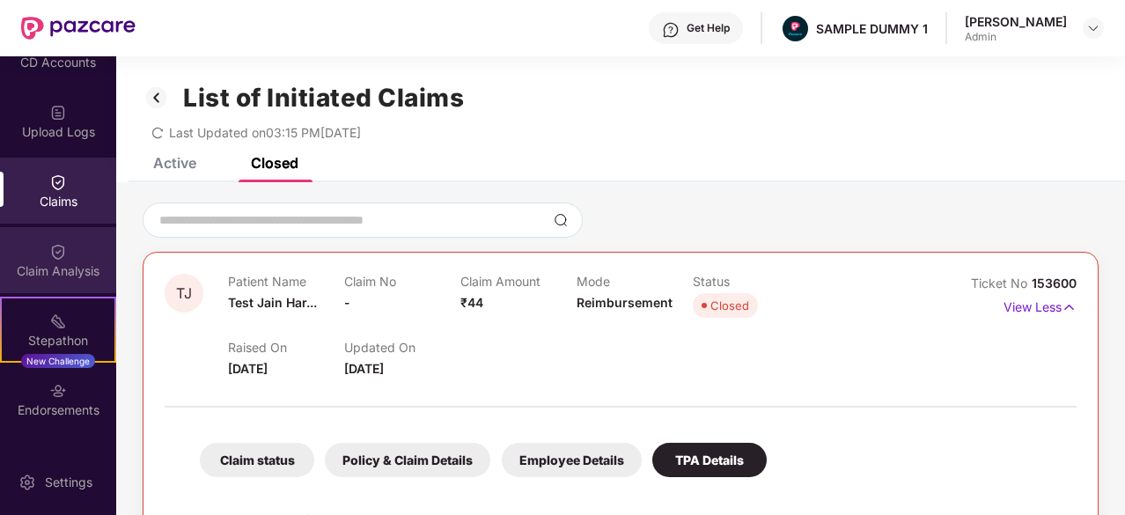
click at [77, 244] on div "Claim Analysis" at bounding box center [58, 260] width 116 height 66
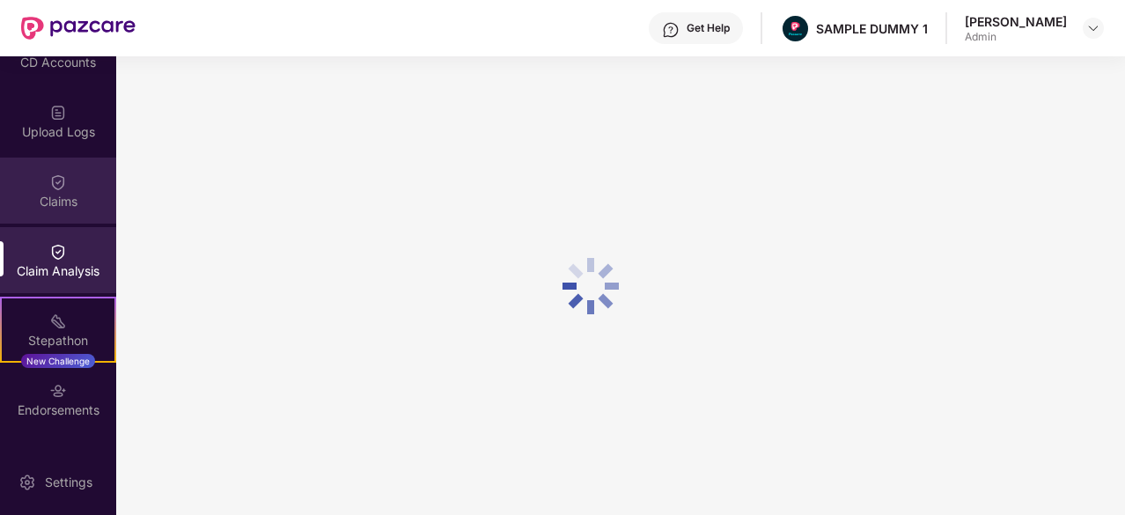
click at [60, 169] on div "Claims" at bounding box center [58, 191] width 116 height 66
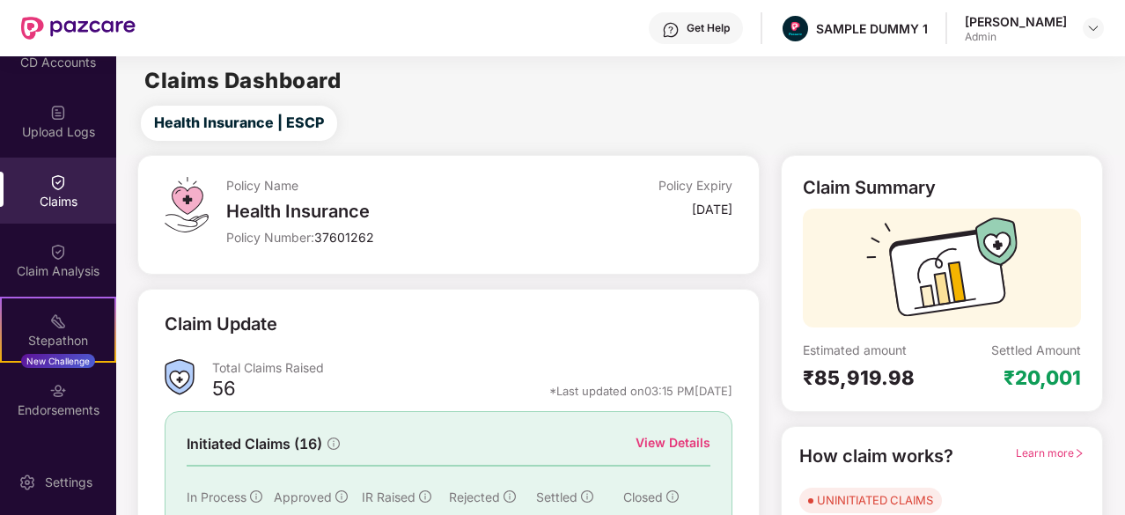
click at [46, 253] on div "Claim Analysis" at bounding box center [58, 260] width 116 height 66
